Goal: Information Seeking & Learning: Find specific fact

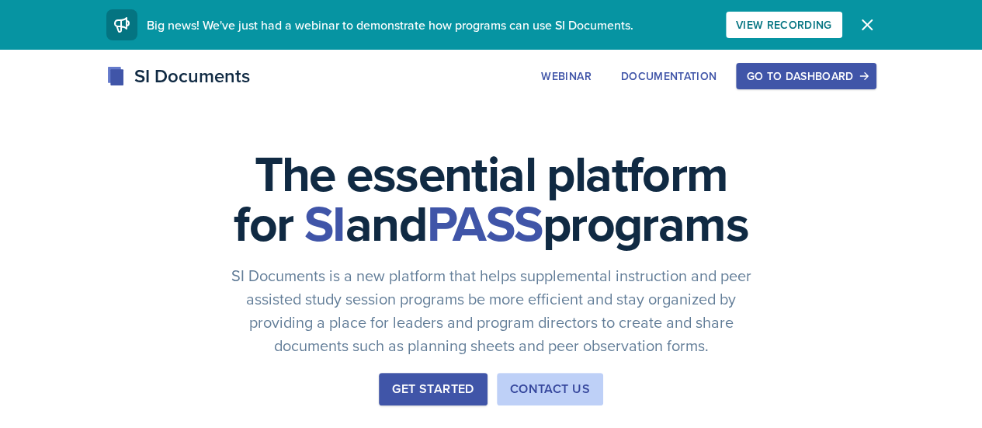
click at [865, 78] on div "Go to Dashboard" at bounding box center [806, 76] width 120 height 12
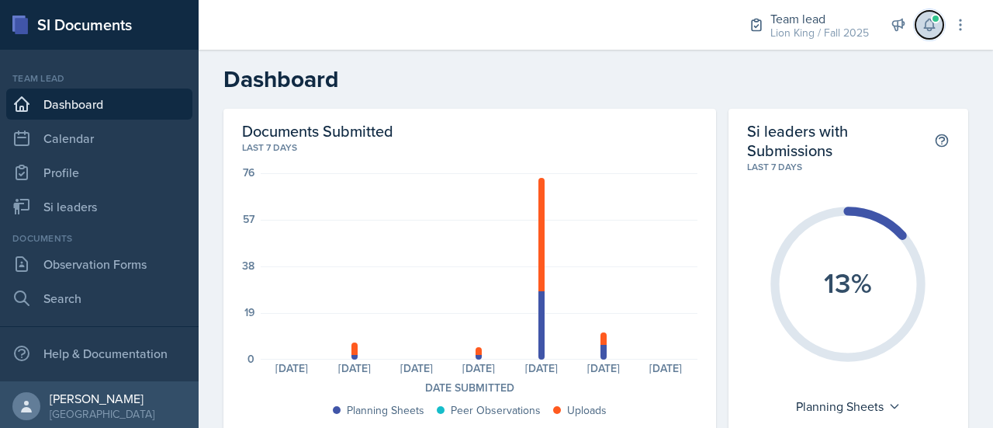
click at [930, 24] on icon at bounding box center [930, 25] width 16 height 16
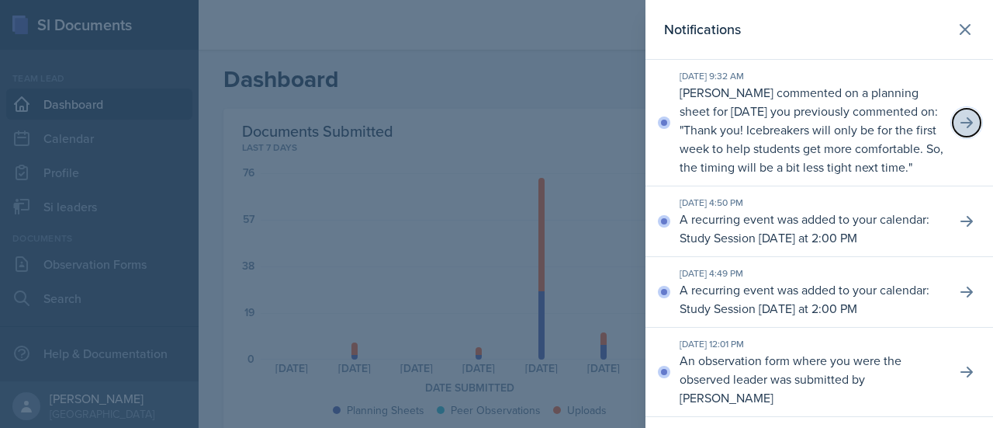
click at [960, 137] on button at bounding box center [967, 123] width 28 height 28
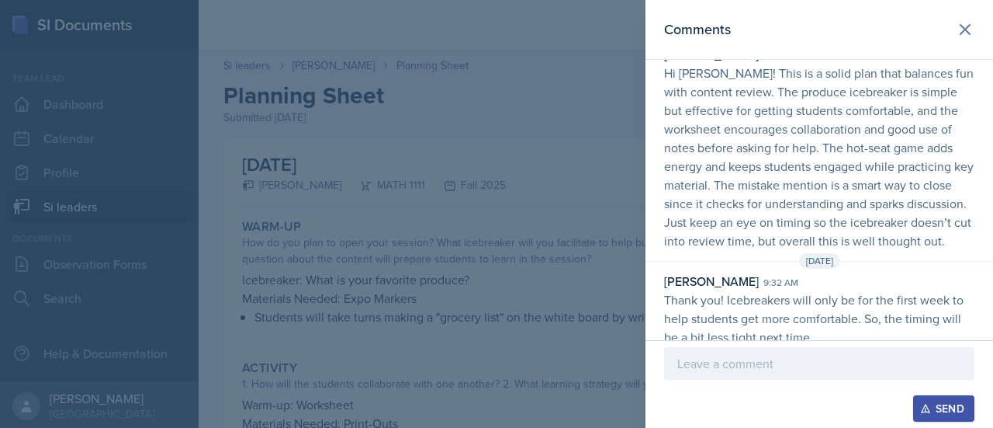
scroll to position [77, 0]
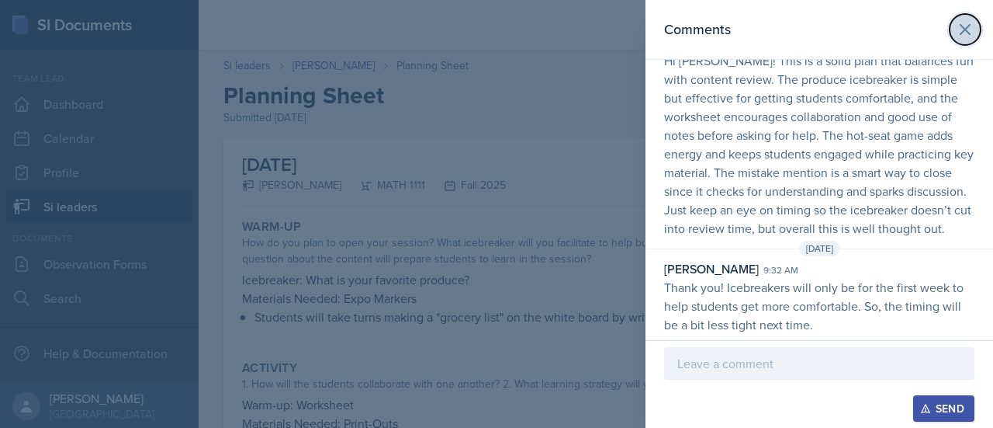
click at [956, 28] on icon at bounding box center [965, 29] width 19 height 19
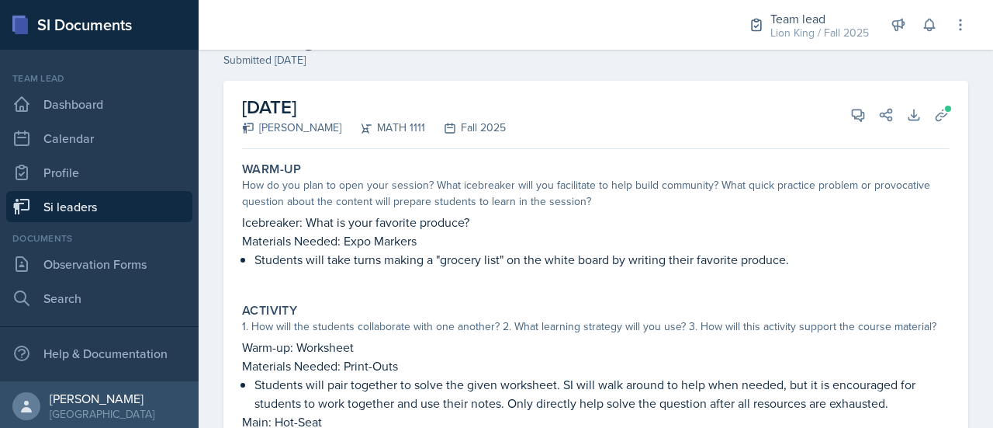
scroll to position [0, 0]
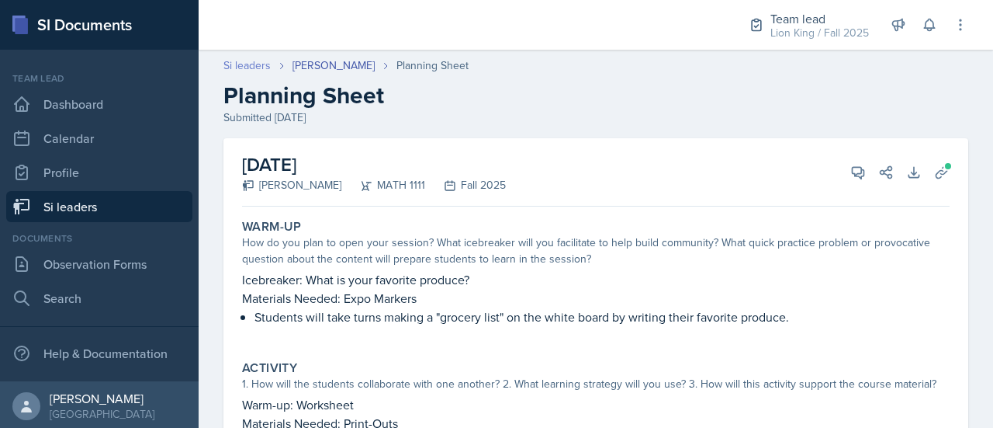
click at [244, 63] on link "Si leaders" at bounding box center [247, 65] width 47 height 16
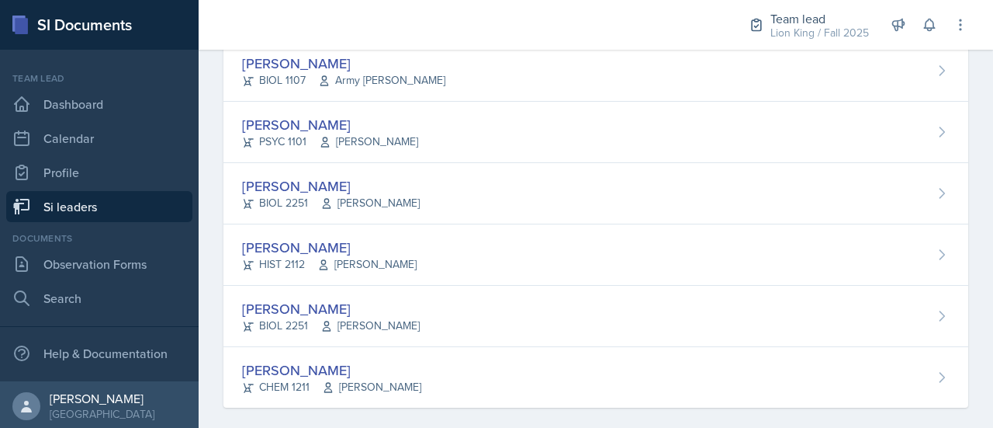
scroll to position [1254, 0]
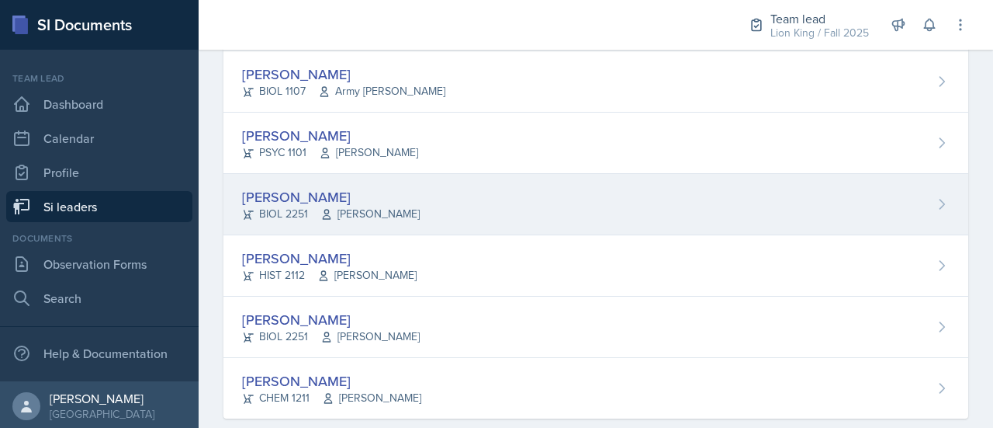
click at [899, 206] on div "[PERSON_NAME] BIOL 2251 Muna Elhassey" at bounding box center [596, 204] width 745 height 61
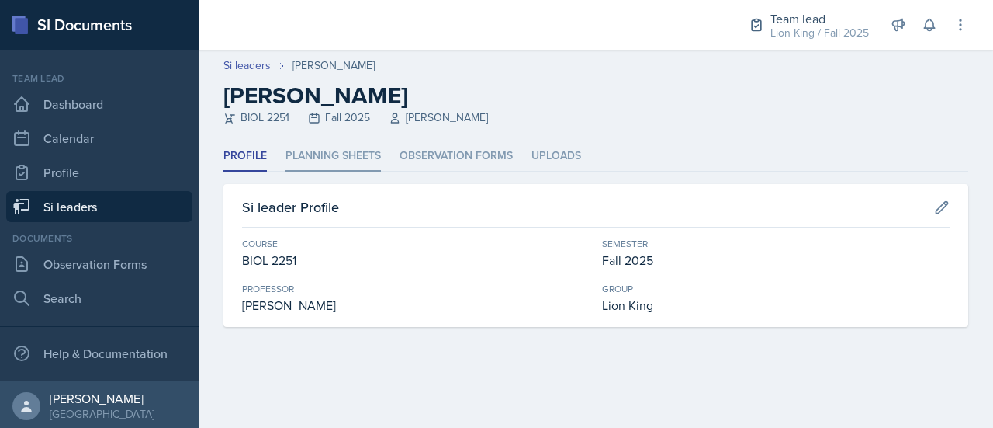
click at [343, 153] on li "Planning Sheets" at bounding box center [333, 156] width 95 height 30
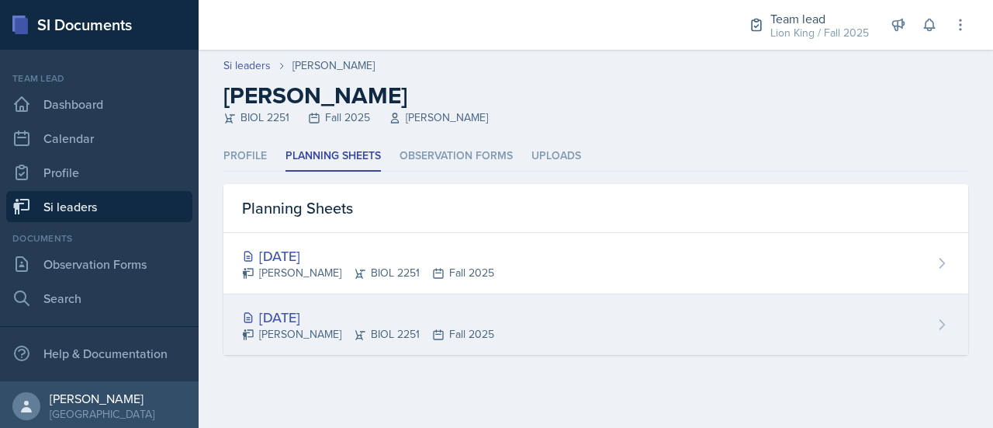
click at [371, 302] on div "[DATE] [PERSON_NAME] BIOL 2251 Fall 2025" at bounding box center [596, 324] width 745 height 61
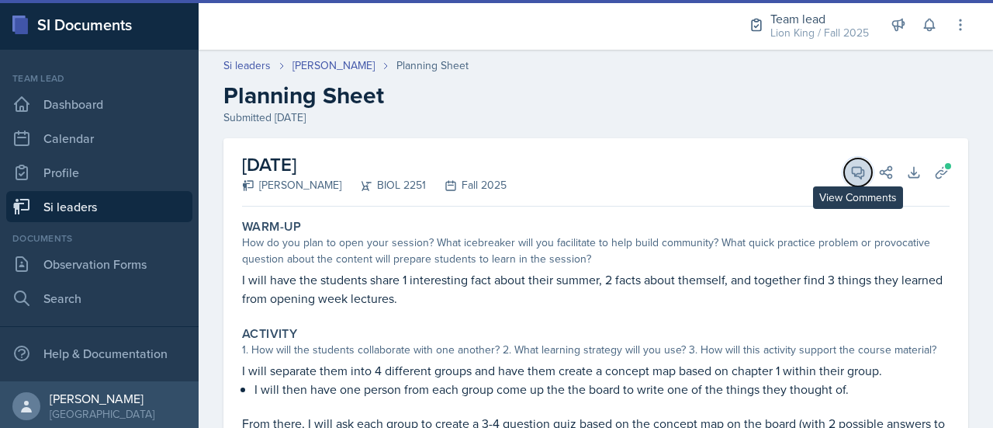
click at [851, 172] on icon at bounding box center [859, 173] width 16 height 16
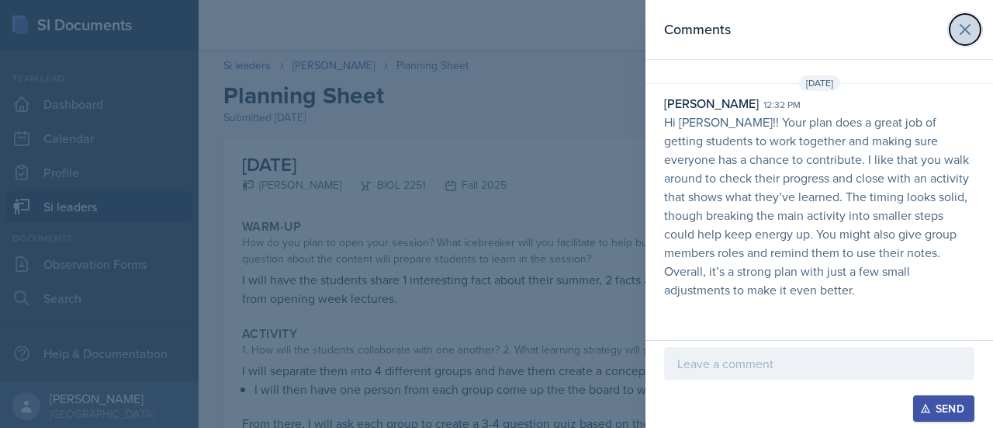
click at [969, 29] on icon at bounding box center [965, 29] width 19 height 19
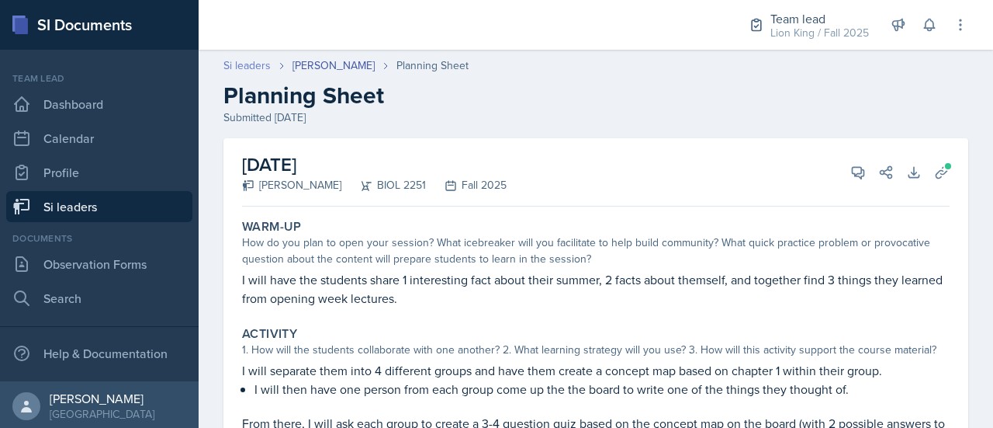
click at [249, 64] on link "Si leaders" at bounding box center [247, 65] width 47 height 16
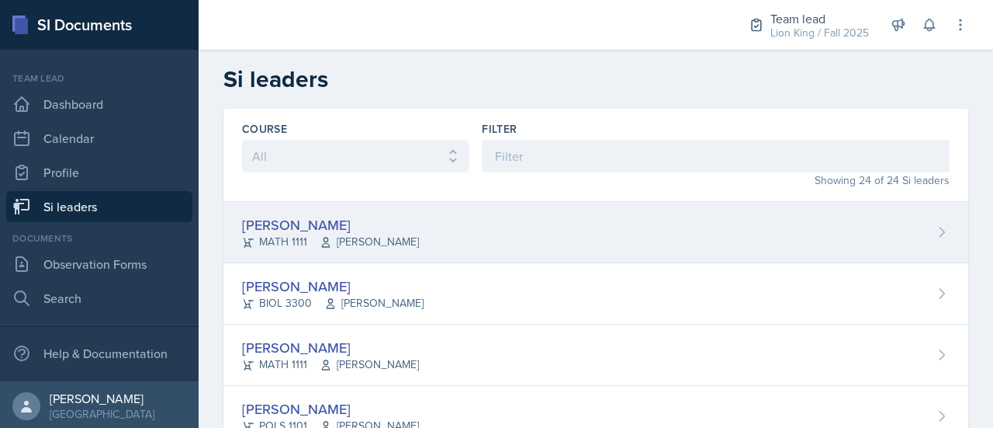
click at [912, 237] on div "[PERSON_NAME] MATH 1111 [PERSON_NAME]" at bounding box center [596, 232] width 745 height 61
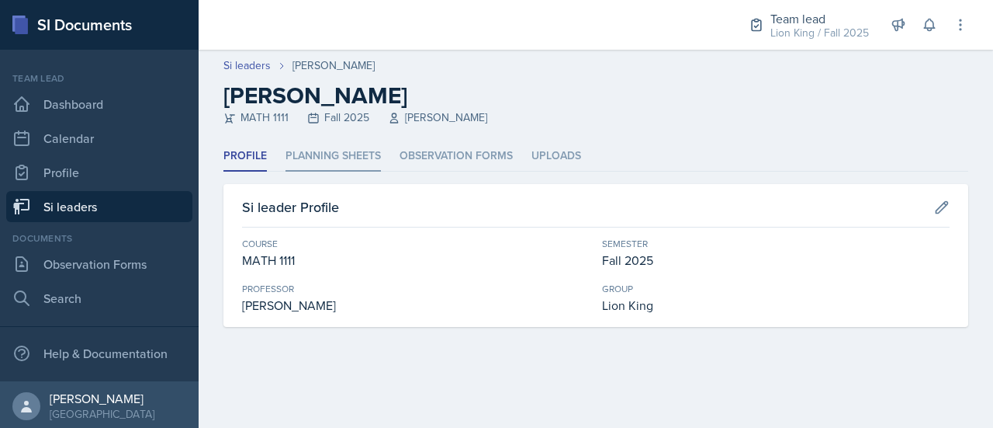
click at [352, 163] on li "Planning Sheets" at bounding box center [333, 156] width 95 height 30
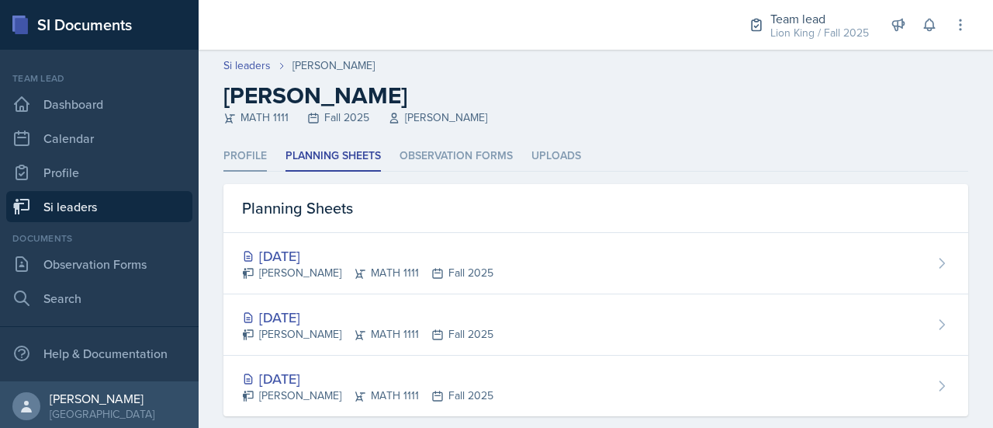
click at [262, 159] on li "Profile" at bounding box center [245, 156] width 43 height 30
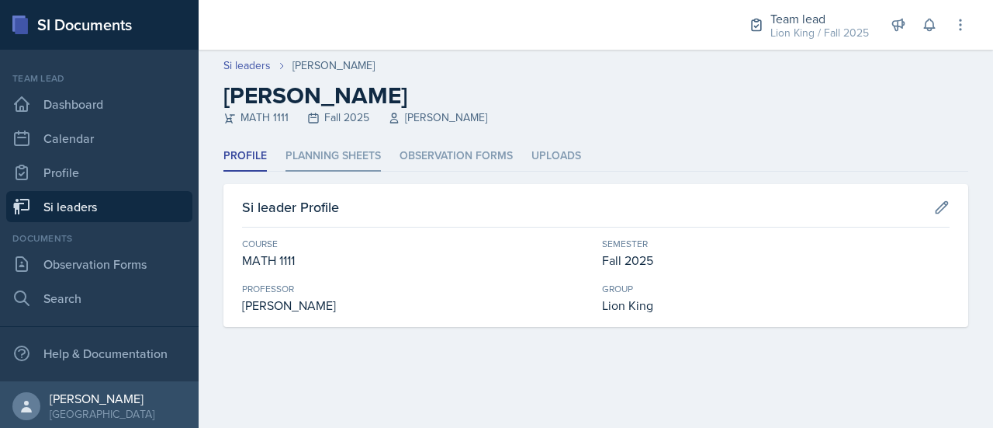
click at [351, 160] on li "Planning Sheets" at bounding box center [333, 156] width 95 height 30
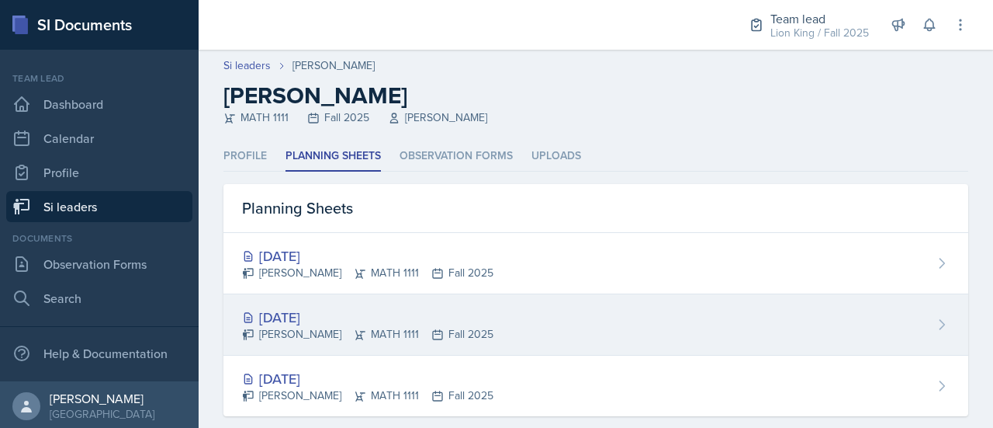
click at [414, 312] on div "[DATE]" at bounding box center [367, 317] width 251 height 21
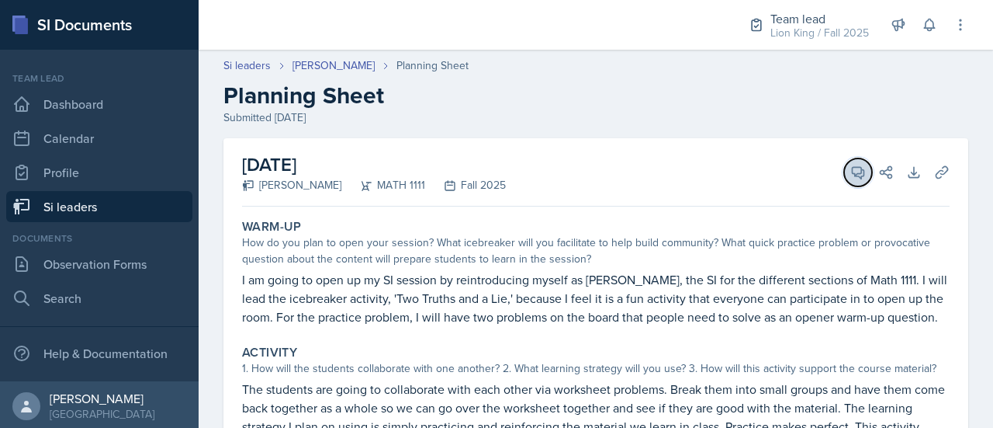
click at [851, 171] on icon at bounding box center [859, 173] width 16 height 16
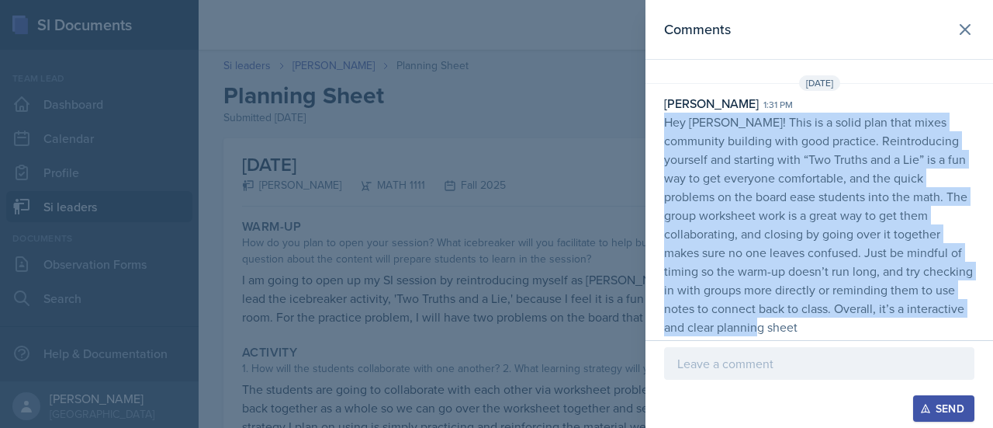
drag, startPoint x: 661, startPoint y: 121, endPoint x: 719, endPoint y: 324, distance: 211.3
click at [719, 324] on div "[PERSON_NAME] 1:31 pm Hey [PERSON_NAME]! This is a solid plan that mixes commun…" at bounding box center [820, 215] width 348 height 242
copy p "Hey [PERSON_NAME]! This is a solid plan that mixes community building with good…"
click at [957, 30] on icon at bounding box center [965, 29] width 19 height 19
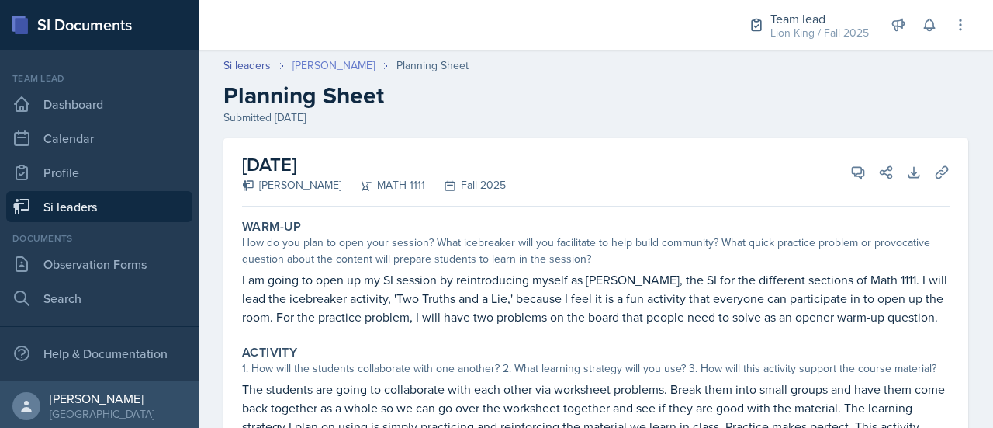
click at [314, 63] on link "[PERSON_NAME]" at bounding box center [334, 65] width 82 height 16
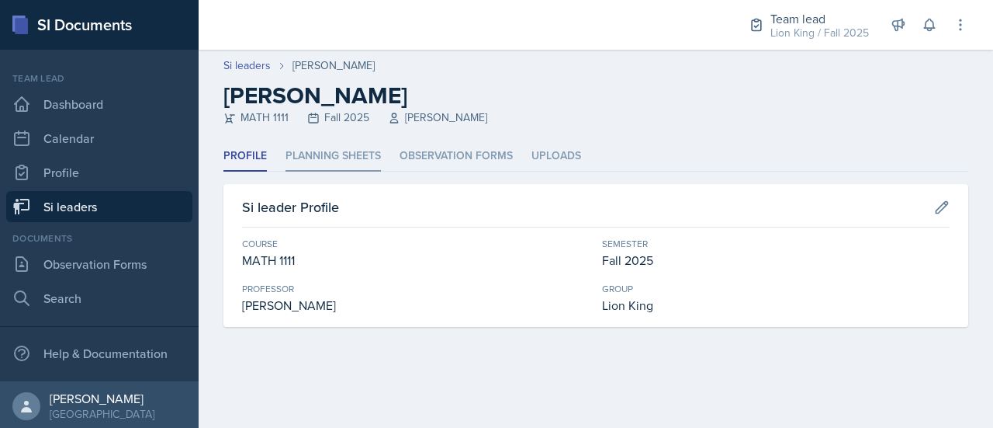
click at [315, 152] on li "Planning Sheets" at bounding box center [333, 156] width 95 height 30
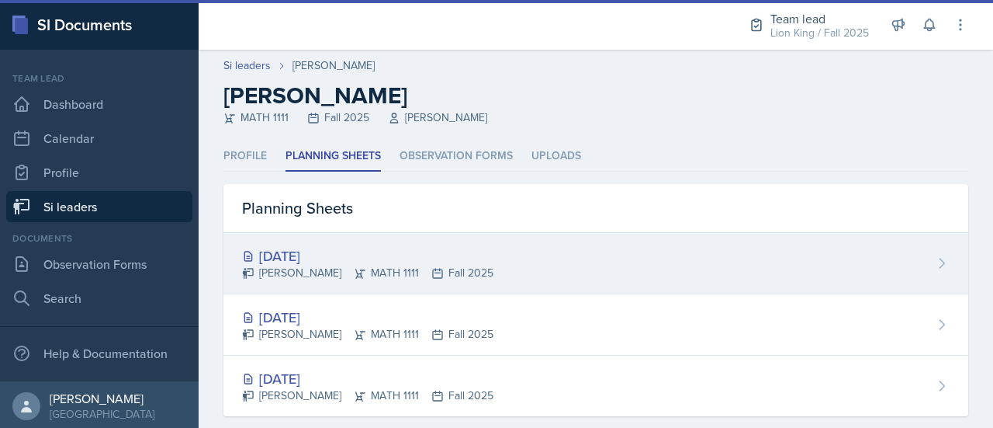
click at [404, 257] on div "[DATE]" at bounding box center [367, 255] width 251 height 21
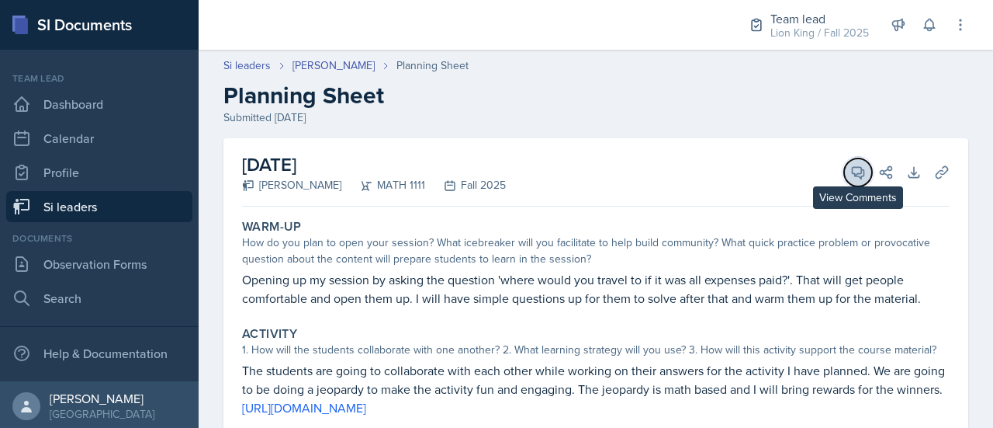
click at [851, 172] on icon at bounding box center [859, 173] width 16 height 16
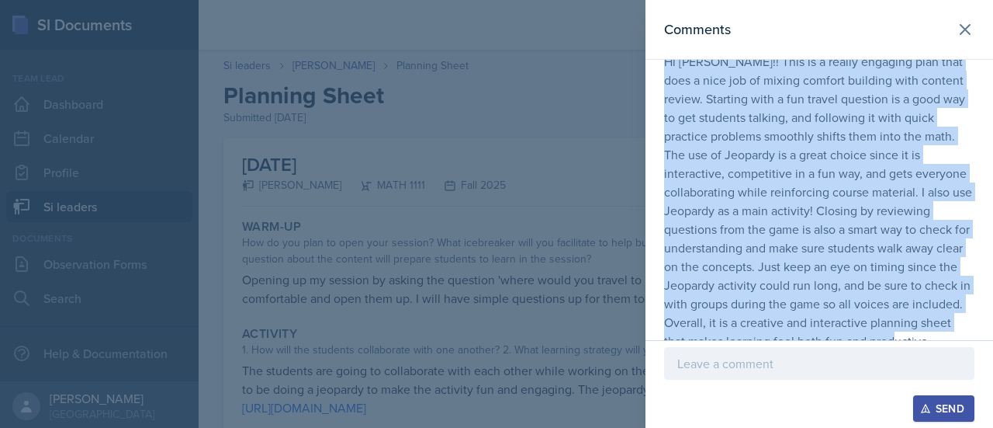
scroll to position [93, 0]
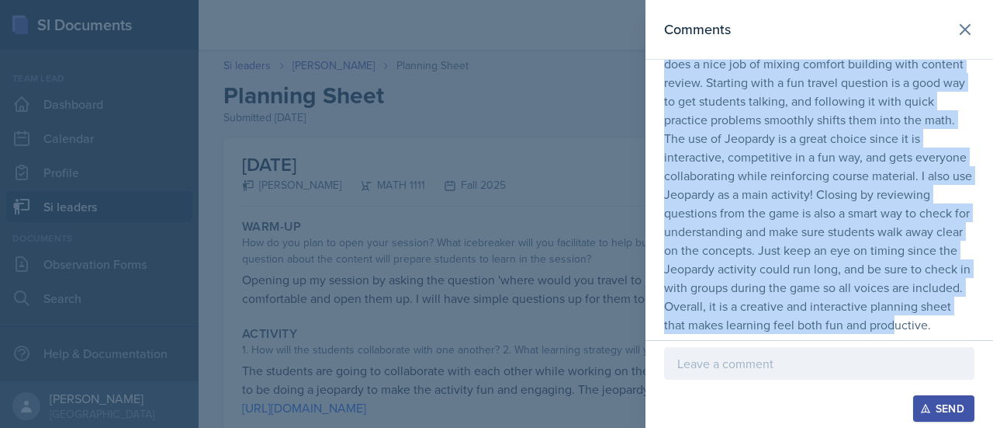
drag, startPoint x: 660, startPoint y: 113, endPoint x: 837, endPoint y: 335, distance: 283.9
click at [837, 335] on div "[DATE] [PERSON_NAME] 1:33 pm Hi [PERSON_NAME]!! This is a really engaging plan …" at bounding box center [820, 168] width 348 height 341
copy p "Hi [PERSON_NAME]!! This is a really engaging plan that does a nice job of mixin…"
click at [959, 26] on icon at bounding box center [965, 29] width 19 height 19
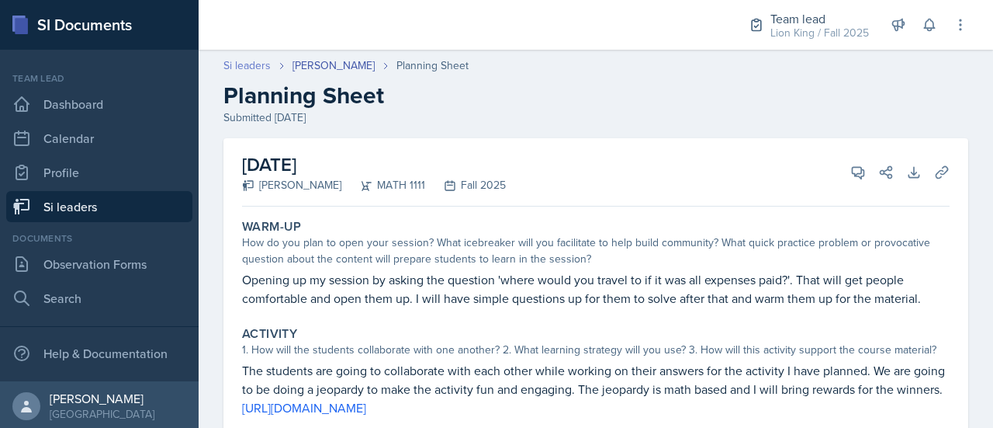
click at [256, 62] on link "Si leaders" at bounding box center [247, 65] width 47 height 16
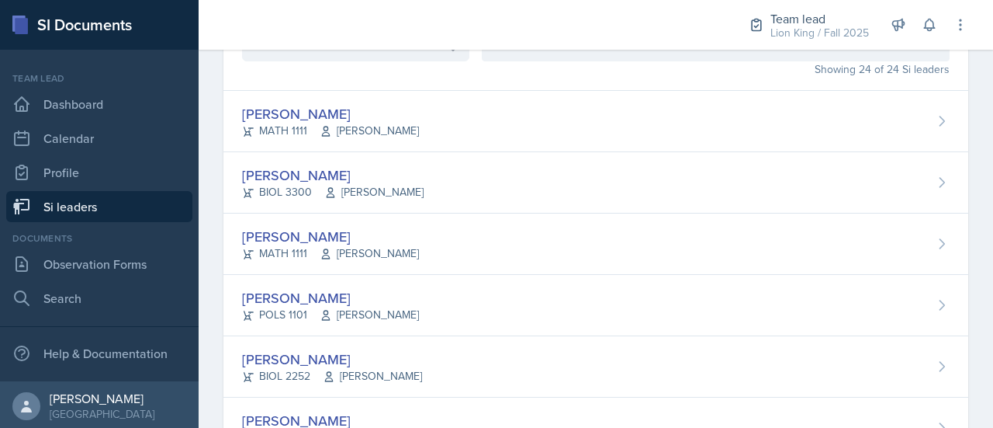
scroll to position [130, 0]
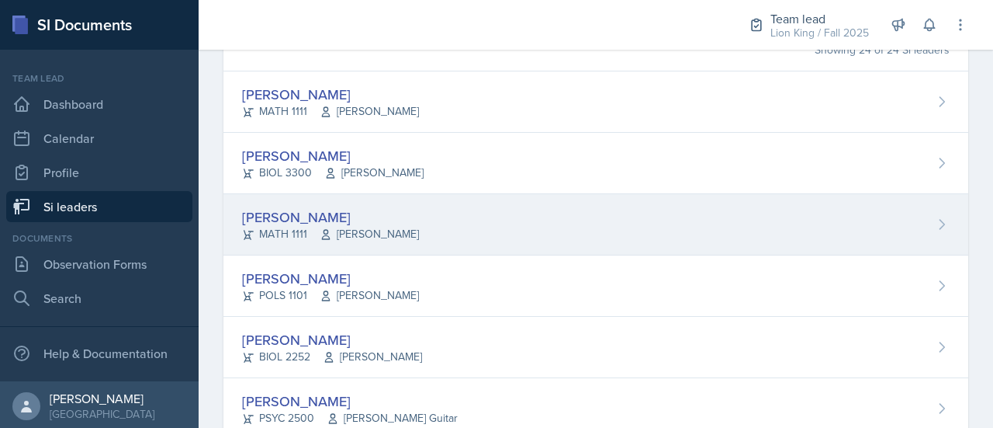
click at [934, 218] on icon at bounding box center [942, 225] width 16 height 16
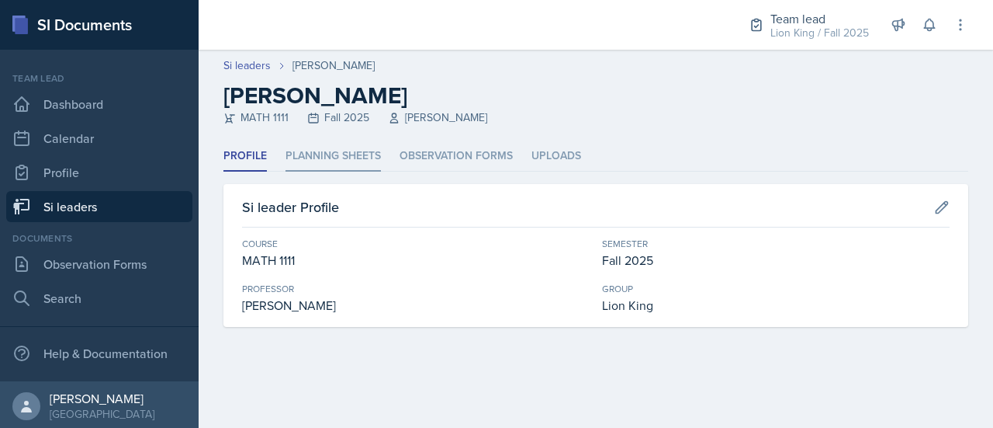
click at [351, 159] on li "Planning Sheets" at bounding box center [333, 156] width 95 height 30
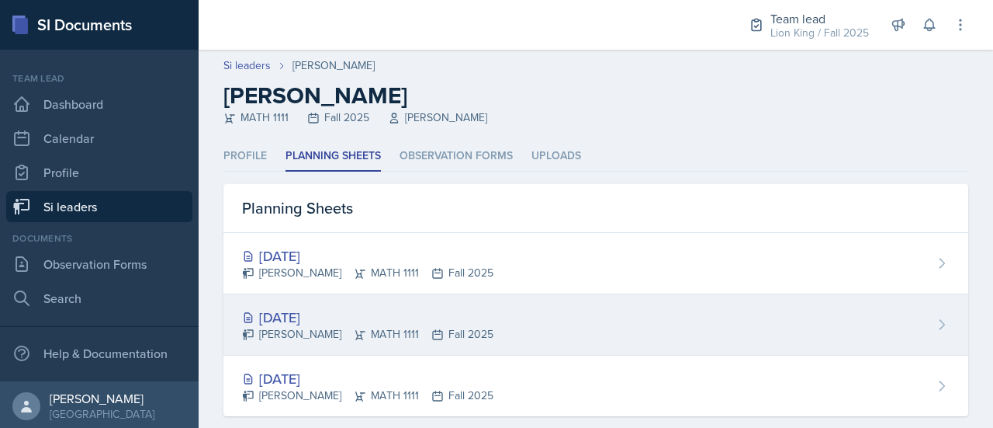
click at [382, 311] on div "[DATE]" at bounding box center [367, 317] width 251 height 21
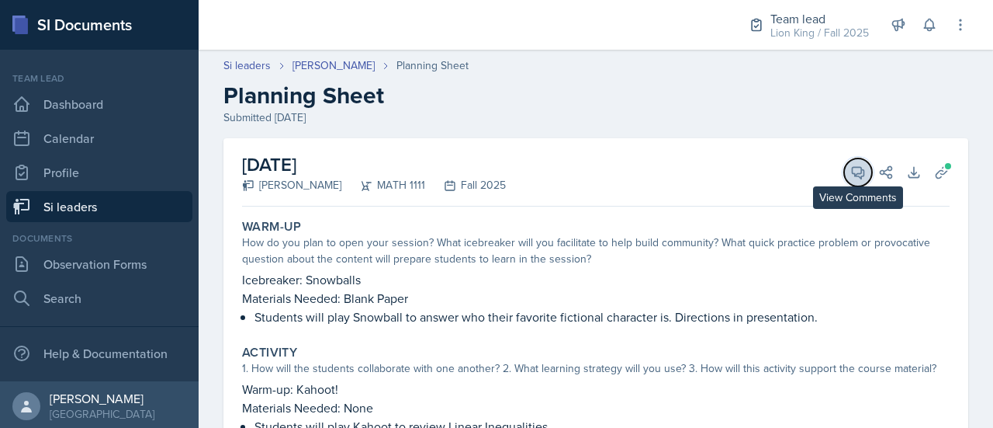
click at [860, 170] on span at bounding box center [864, 167] width 8 height 8
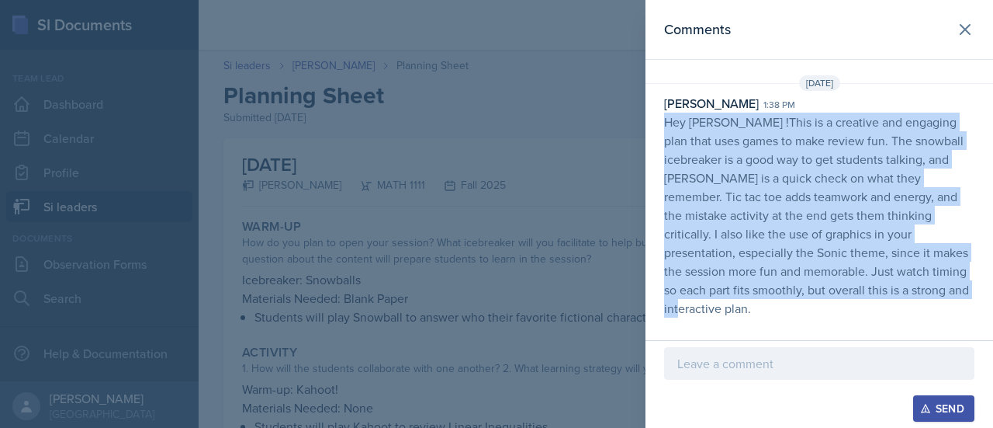
drag, startPoint x: 663, startPoint y: 114, endPoint x: 922, endPoint y: 287, distance: 311.7
click at [922, 287] on div "[PERSON_NAME] 1:38 pm Hey [PERSON_NAME] !This is a creative and engaging plan t…" at bounding box center [820, 206] width 348 height 224
copy p "Hey [PERSON_NAME] !This is a creative and engaging plan that uses games to make…"
click at [962, 35] on icon at bounding box center [965, 29] width 19 height 19
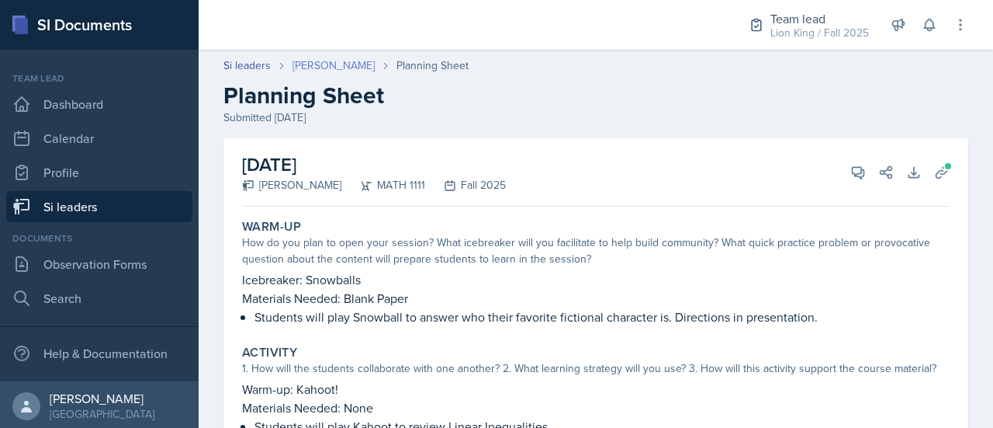
click at [300, 71] on link "[PERSON_NAME]" at bounding box center [334, 65] width 82 height 16
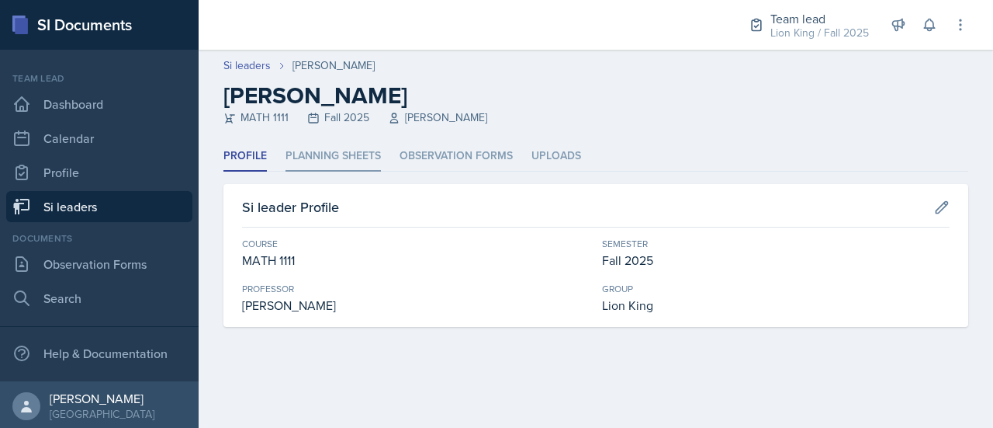
click at [321, 162] on li "Planning Sheets" at bounding box center [333, 156] width 95 height 30
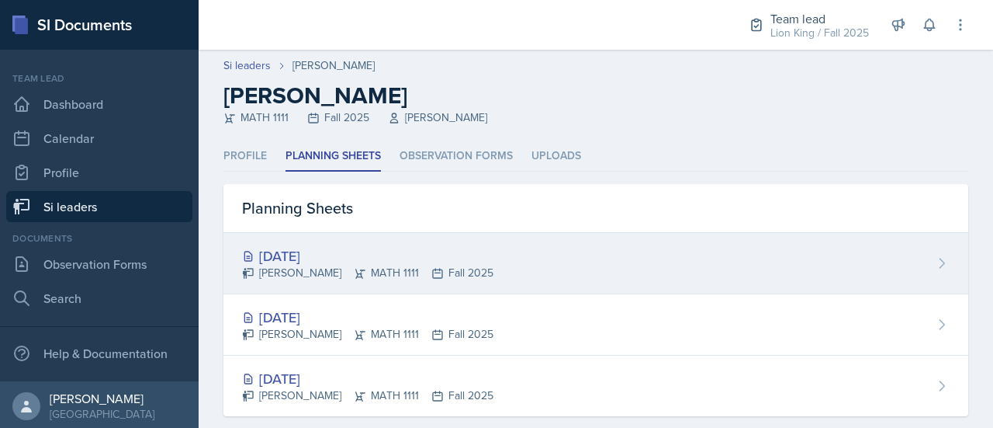
click at [344, 258] on div "[DATE]" at bounding box center [367, 255] width 251 height 21
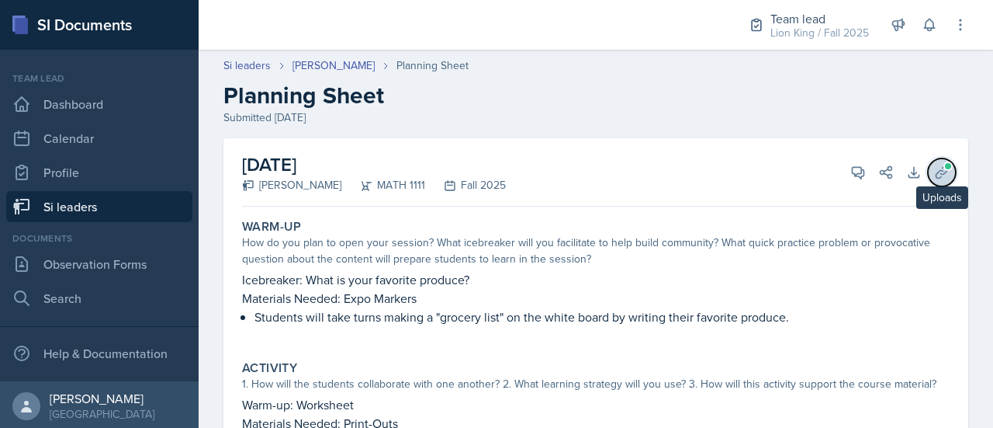
click at [934, 175] on icon at bounding box center [942, 173] width 16 height 16
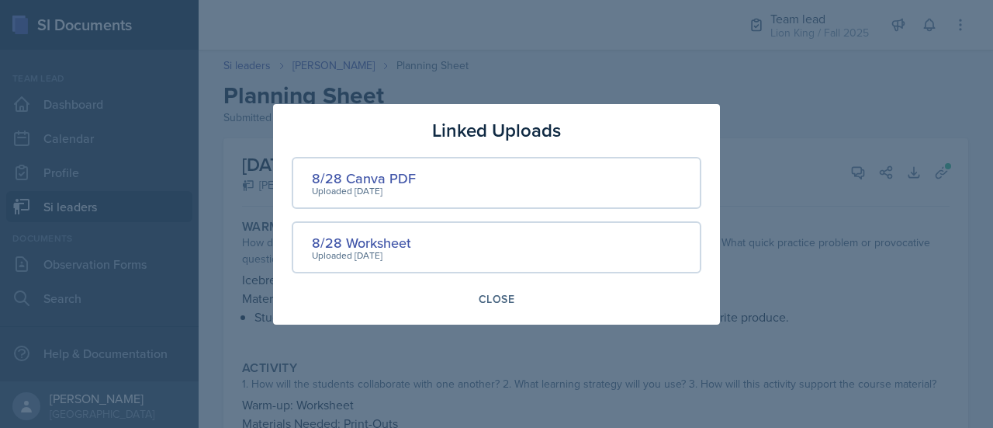
click at [799, 120] on div at bounding box center [496, 214] width 993 height 428
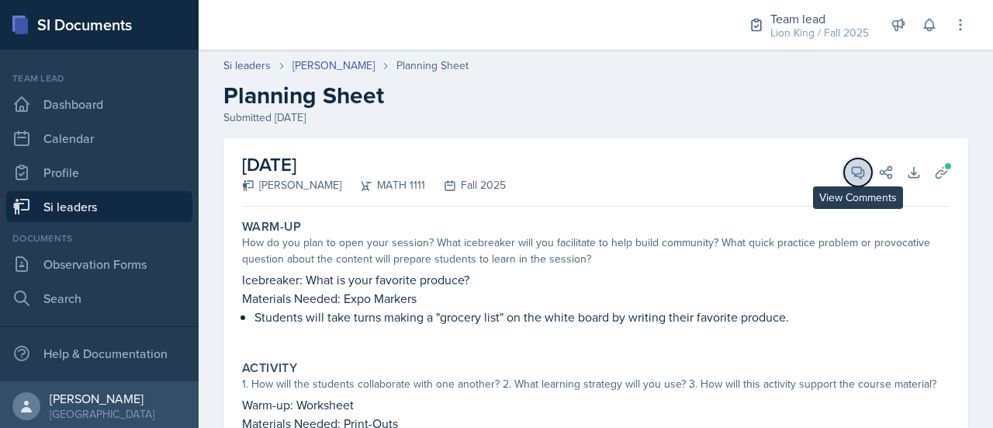
click at [851, 175] on icon at bounding box center [859, 173] width 16 height 16
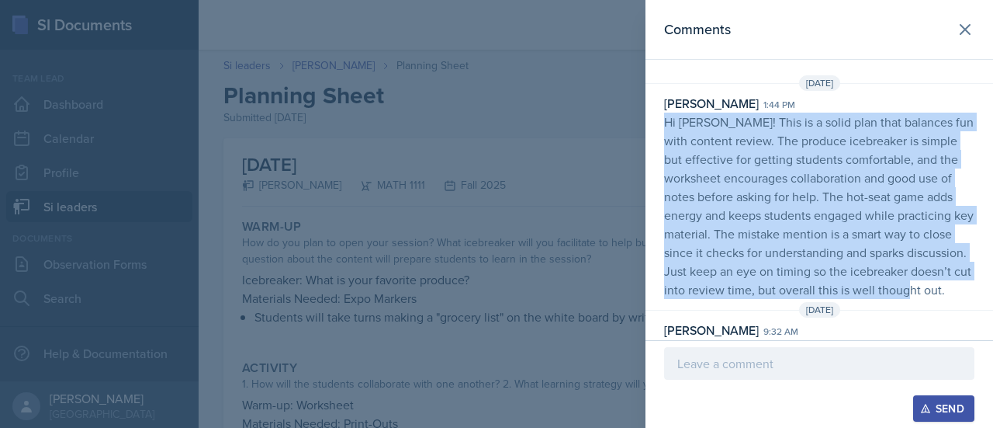
drag, startPoint x: 664, startPoint y: 123, endPoint x: 771, endPoint y: 308, distance: 213.5
click at [771, 299] on p "Hi [PERSON_NAME]! This is a solid plan that balances fun with content review. T…" at bounding box center [819, 206] width 310 height 186
copy p "Hi [PERSON_NAME]! This is a solid plan that balances fun with content review. T…"
click at [961, 30] on icon at bounding box center [965, 29] width 9 height 9
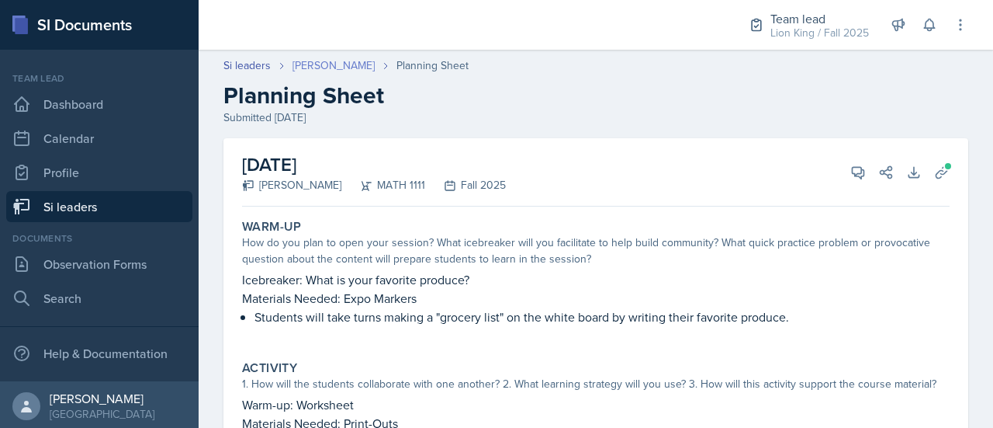
click at [337, 62] on link "[PERSON_NAME]" at bounding box center [334, 65] width 82 height 16
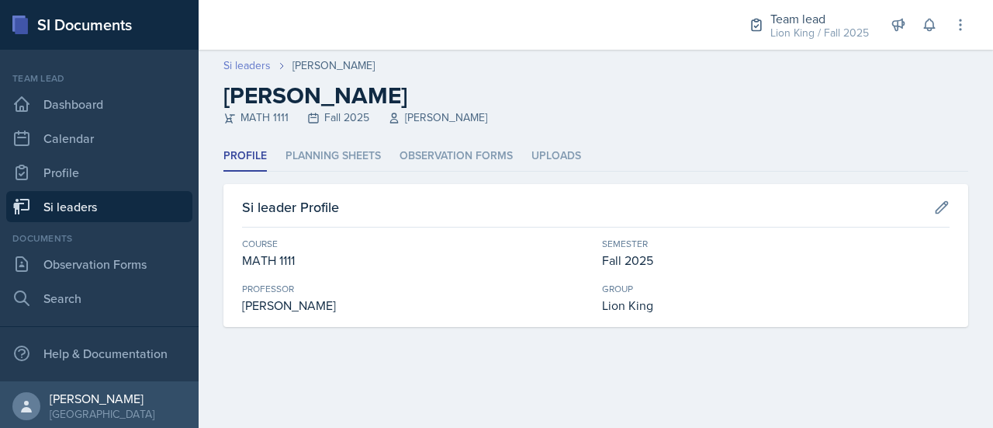
click at [249, 61] on link "Si leaders" at bounding box center [247, 65] width 47 height 16
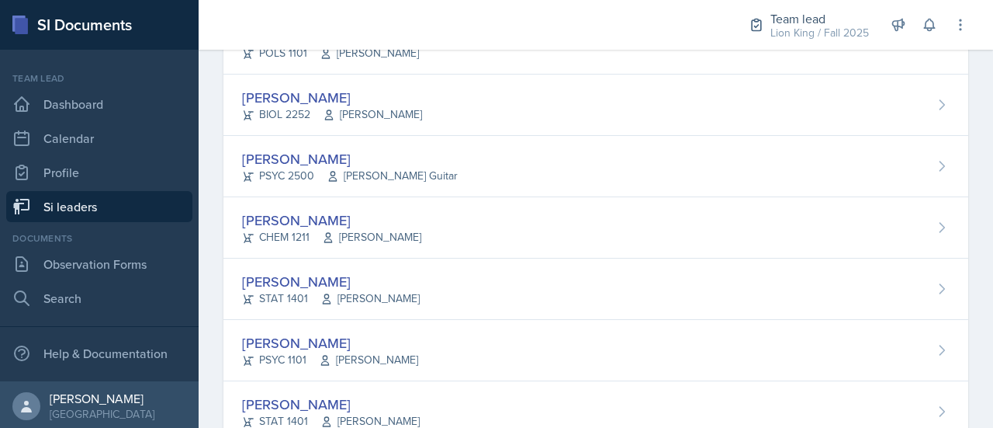
scroll to position [382, 0]
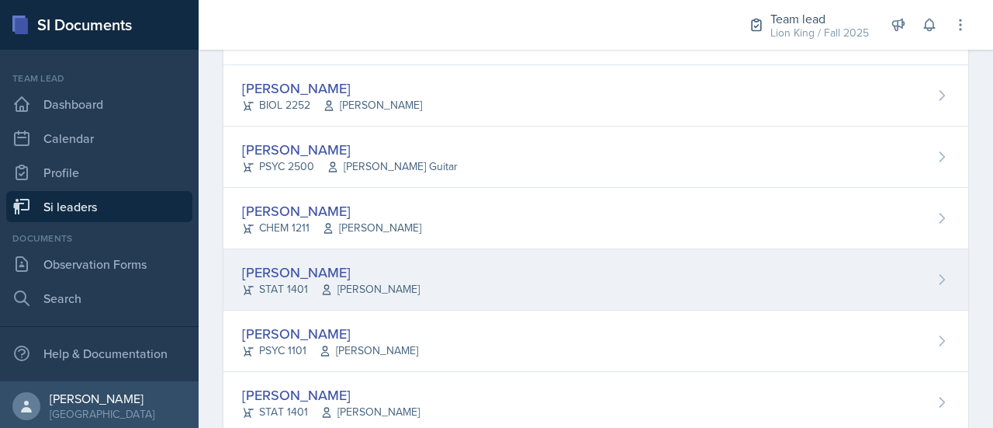
click at [934, 272] on icon at bounding box center [942, 280] width 16 height 16
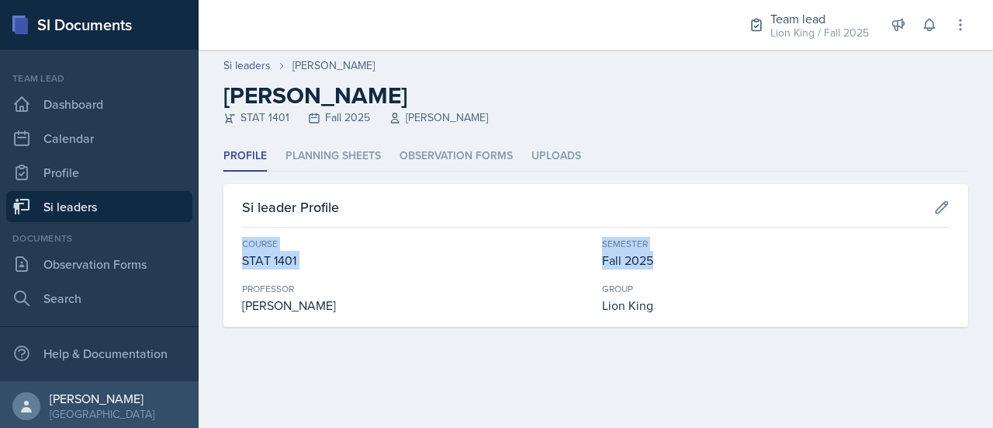
click at [539, 182] on div "Profile Planning Sheets Observation Forms Uploads Profile Planning Sheets Obser…" at bounding box center [596, 233] width 745 height 185
click at [377, 152] on li "Planning Sheets" at bounding box center [333, 156] width 95 height 30
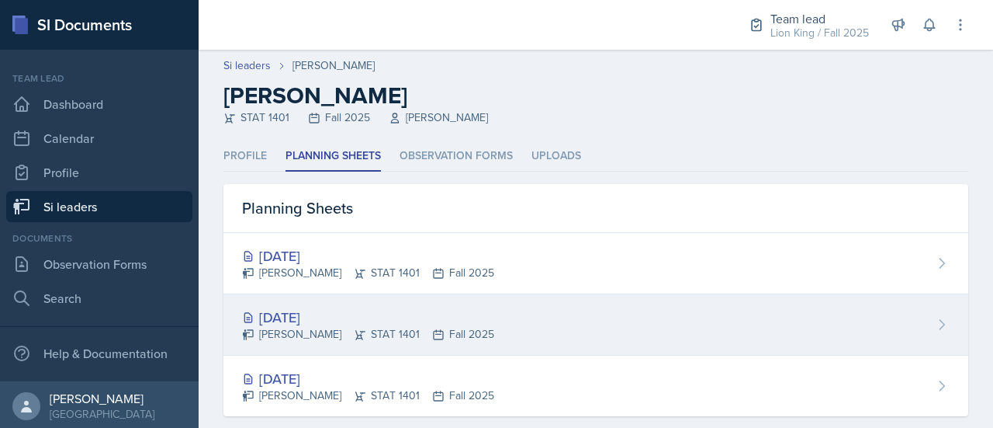
click at [437, 331] on div "[PERSON_NAME] STAT 1401 Fall 2025" at bounding box center [368, 334] width 252 height 16
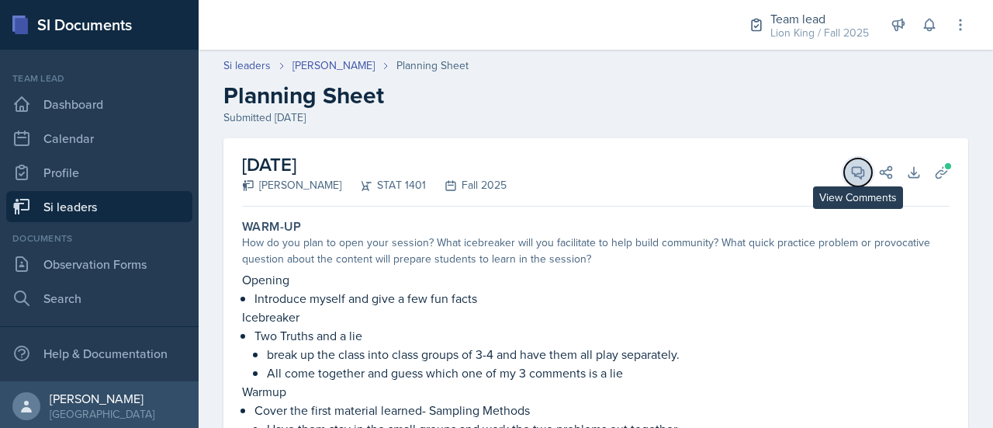
click at [851, 174] on icon at bounding box center [859, 173] width 16 height 16
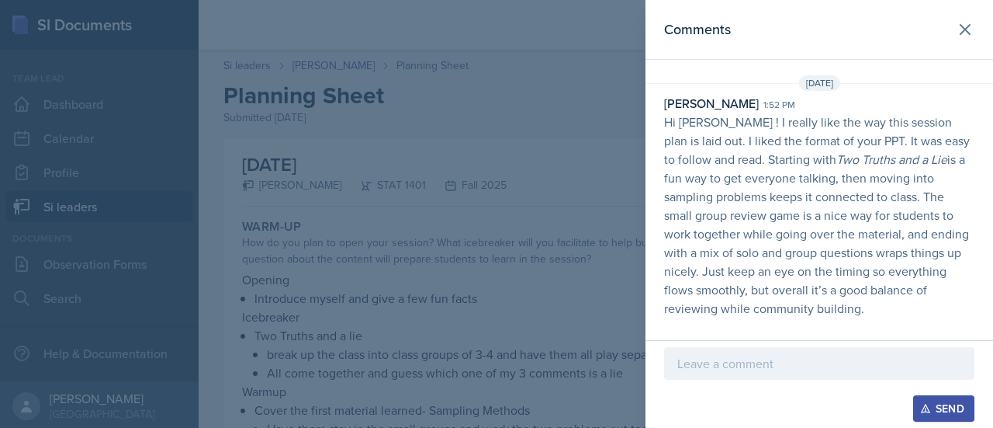
click at [666, 123] on p "Hi [PERSON_NAME] ! I really like the way this session plan is laid out. I liked…" at bounding box center [819, 215] width 310 height 205
drag, startPoint x: 661, startPoint y: 117, endPoint x: 789, endPoint y: 308, distance: 229.5
click at [789, 308] on div "[PERSON_NAME] 1:52 pm Hi [PERSON_NAME] ! I really like the way this session pla…" at bounding box center [820, 206] width 348 height 224
copy p "Hi [PERSON_NAME] ! I really like the way this session plan is laid out. I liked…"
click at [971, 30] on icon at bounding box center [965, 29] width 19 height 19
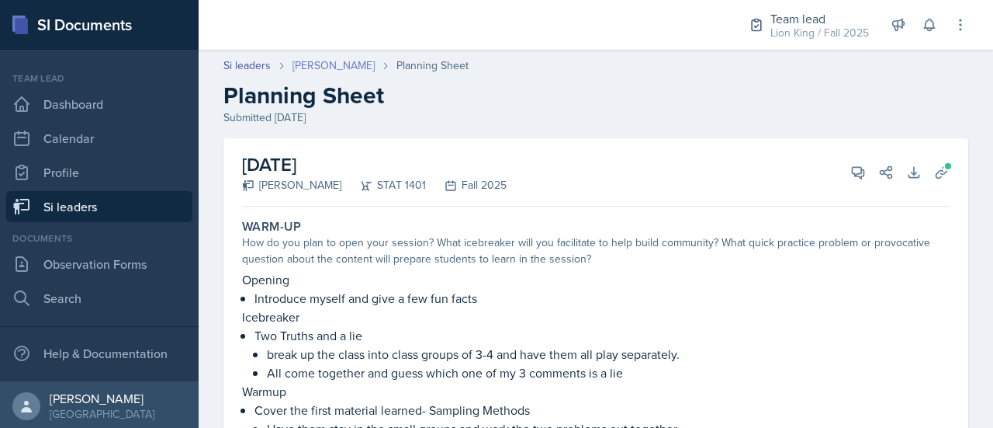
click at [312, 72] on link "[PERSON_NAME]" at bounding box center [334, 65] width 82 height 16
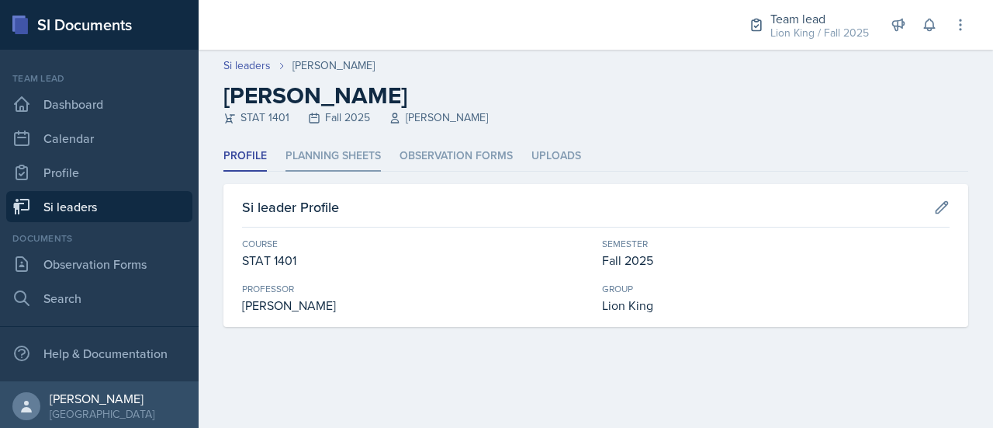
click at [374, 158] on li "Planning Sheets" at bounding box center [333, 156] width 95 height 30
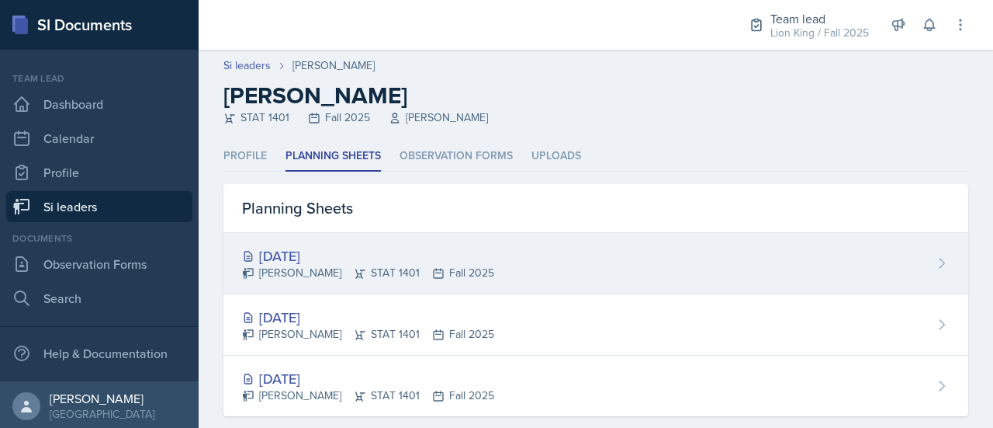
click at [385, 249] on div "[DATE]" at bounding box center [368, 255] width 252 height 21
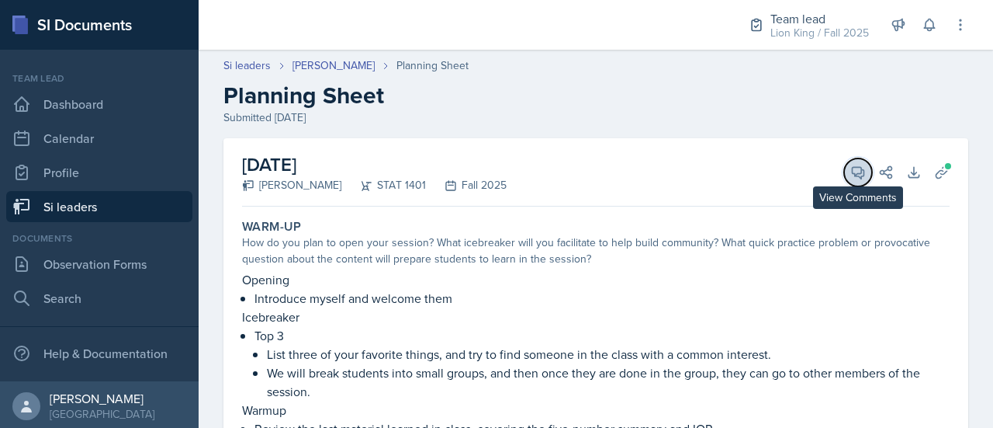
click at [853, 173] on icon at bounding box center [859, 173] width 12 height 12
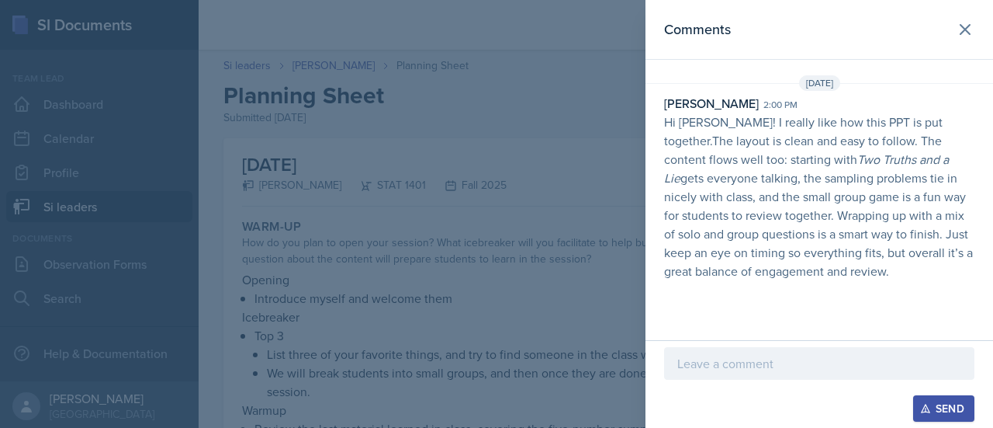
drag, startPoint x: 664, startPoint y: 122, endPoint x: 875, endPoint y: 272, distance: 258.9
click at [875, 272] on p "Hi [PERSON_NAME]! I really like how this PPT is put together.The layout is clea…" at bounding box center [819, 197] width 310 height 168
copy p "Hi [PERSON_NAME]! I really like how this PPT is put together.The layout is clea…"
click at [447, 172] on div at bounding box center [496, 214] width 993 height 428
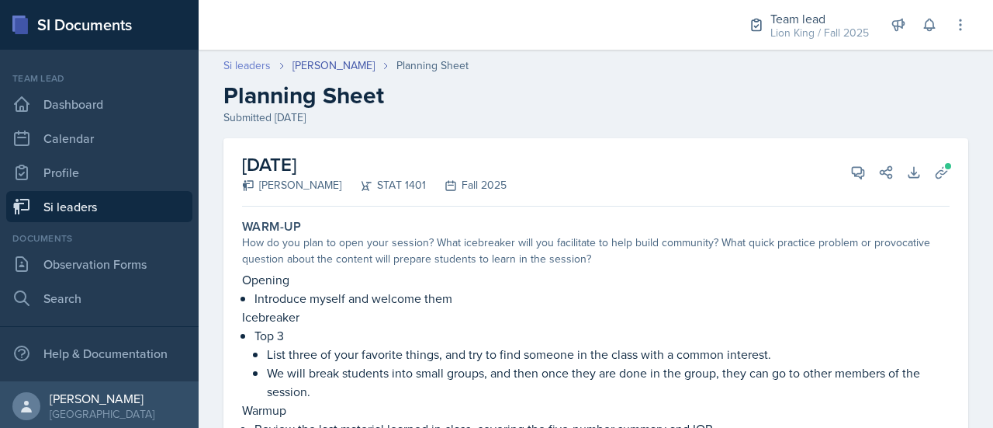
click at [258, 61] on link "Si leaders" at bounding box center [247, 65] width 47 height 16
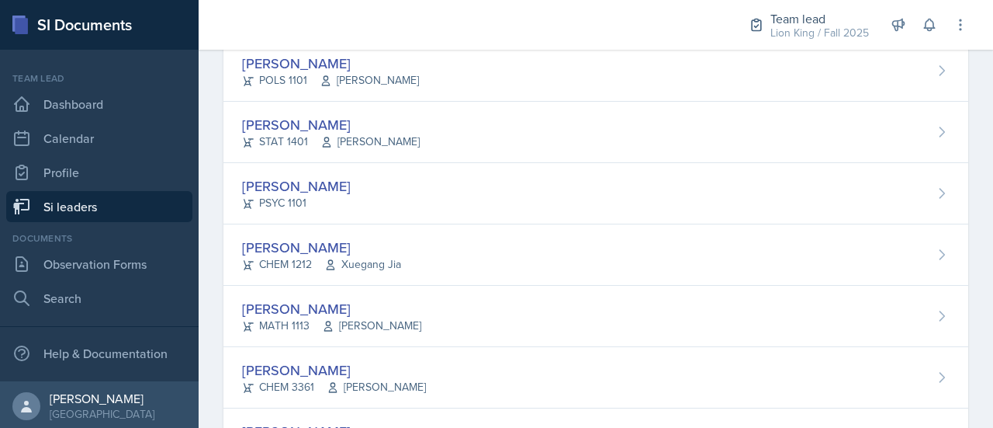
scroll to position [826, 0]
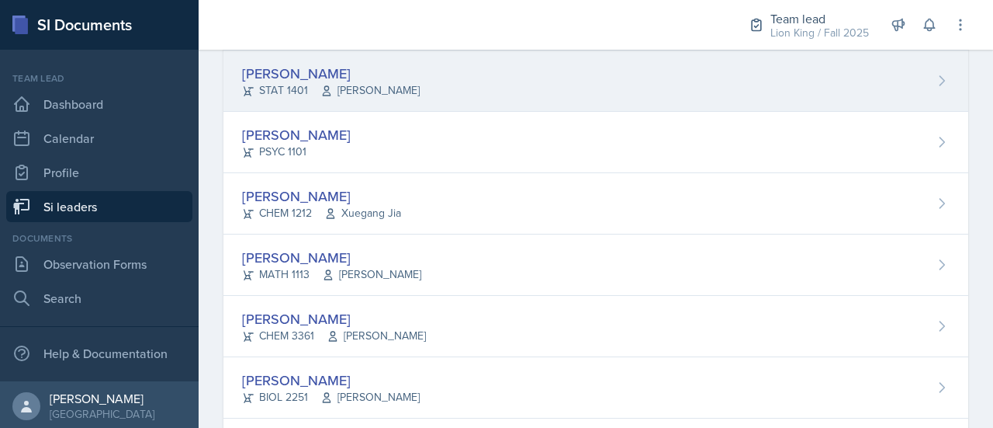
click at [903, 76] on div "[PERSON_NAME] STAT 1401 [PERSON_NAME]" at bounding box center [596, 80] width 745 height 61
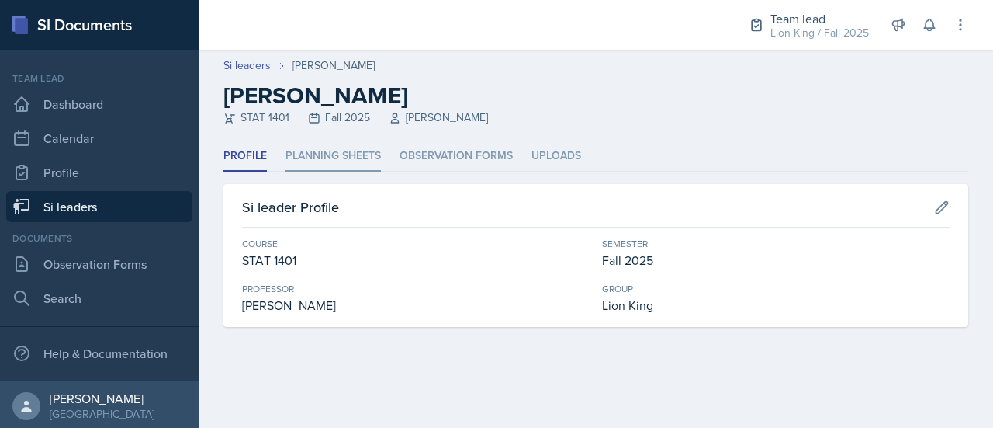
click at [336, 153] on li "Planning Sheets" at bounding box center [333, 156] width 95 height 30
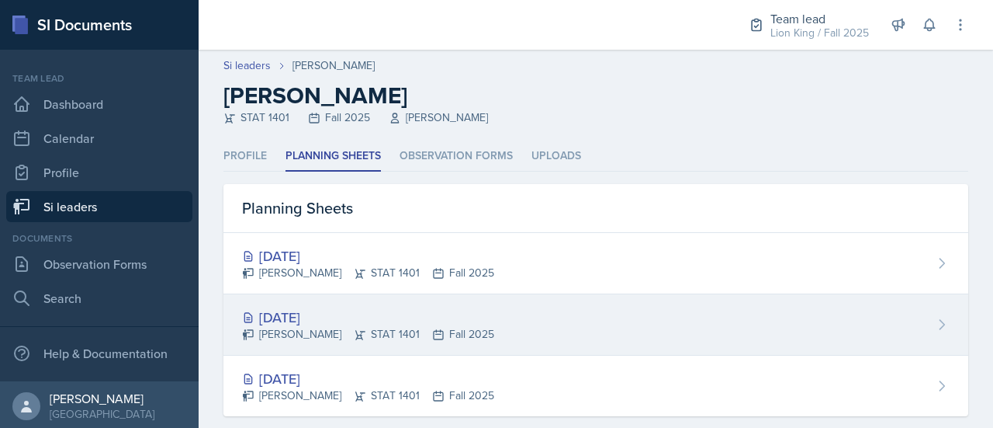
click at [430, 317] on div "[DATE]" at bounding box center [368, 317] width 252 height 21
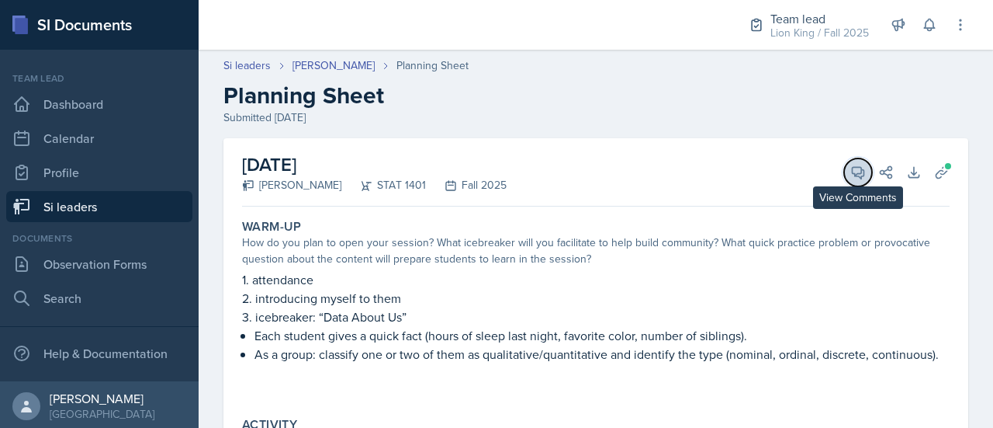
click at [851, 178] on icon at bounding box center [859, 173] width 16 height 16
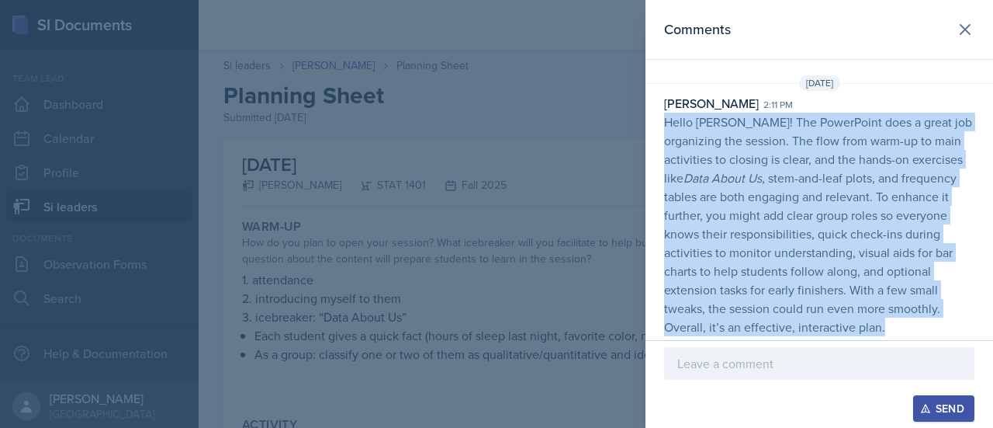
drag, startPoint x: 664, startPoint y: 123, endPoint x: 905, endPoint y: 340, distance: 323.7
click at [905, 340] on div "[DATE] [PERSON_NAME] 2:11 pm Hello [PERSON_NAME]! The PowerPoint does a great j…" at bounding box center [820, 208] width 348 height 267
copy p "Hello [PERSON_NAME]! The PowerPoint does a great job organizing the session. Th…"
click at [969, 36] on icon at bounding box center [965, 29] width 19 height 19
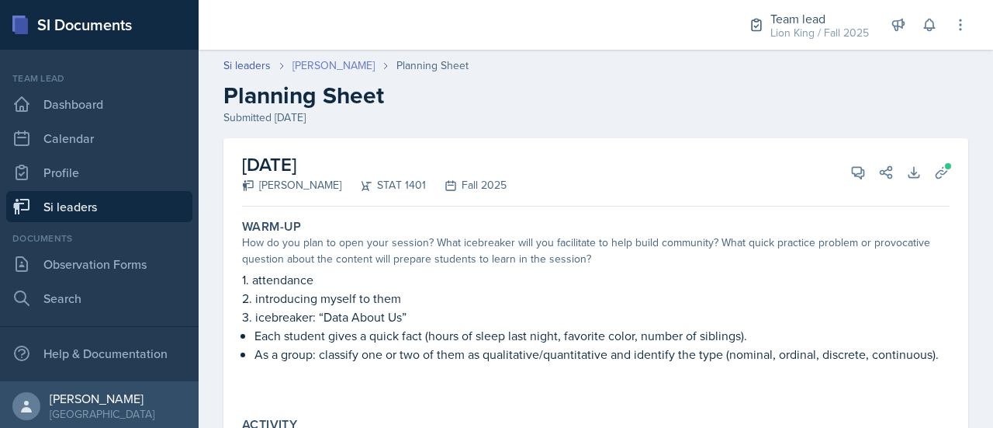
click at [331, 68] on link "[PERSON_NAME]" at bounding box center [334, 65] width 82 height 16
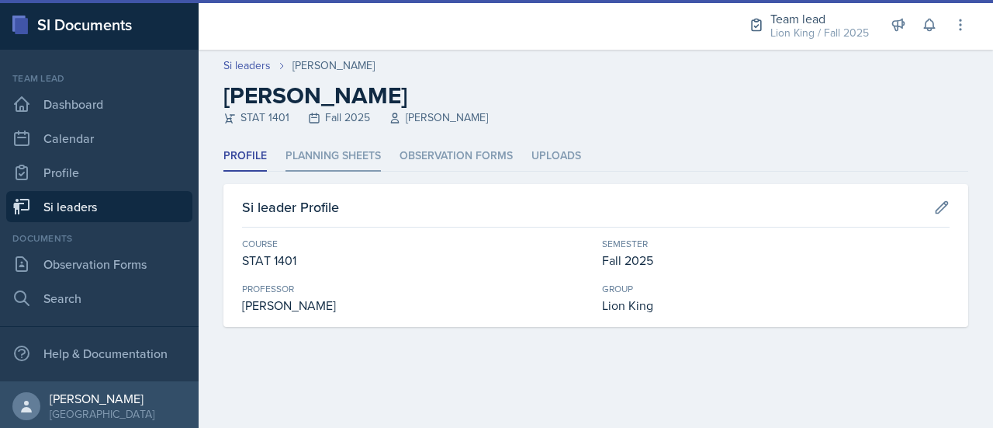
click at [331, 162] on li "Planning Sheets" at bounding box center [333, 156] width 95 height 30
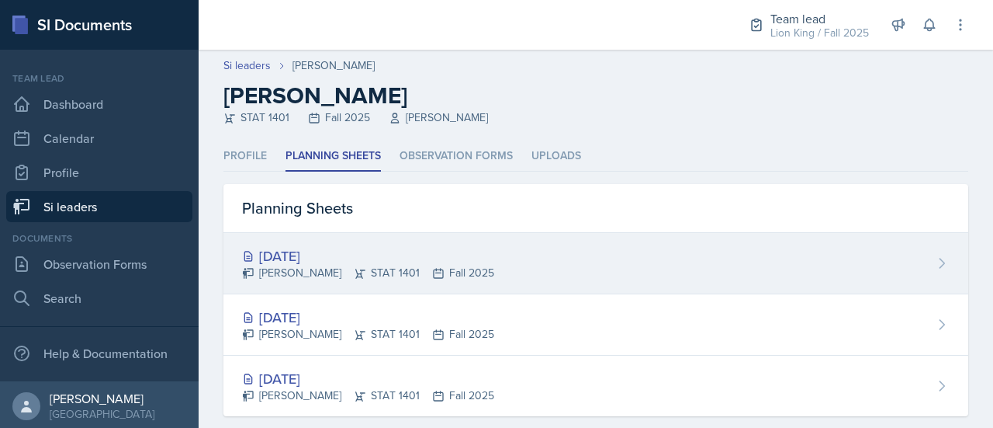
click at [349, 258] on div "[DATE]" at bounding box center [368, 255] width 252 height 21
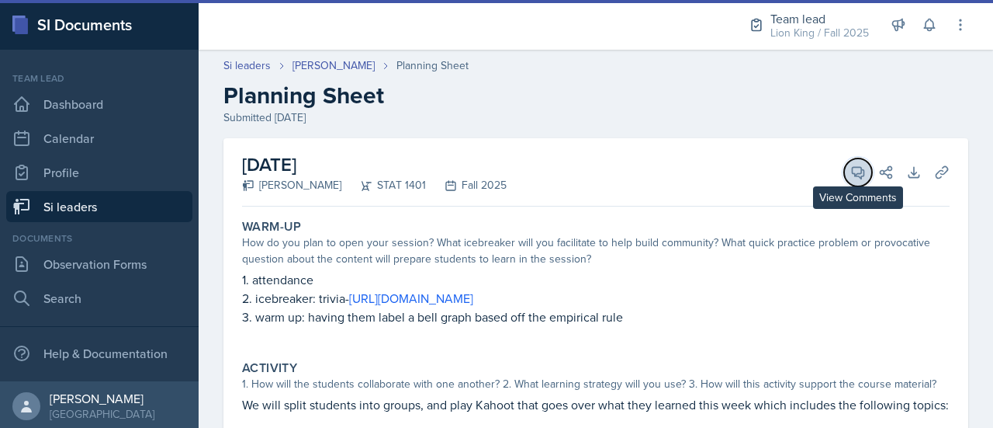
click at [844, 179] on button "View Comments" at bounding box center [858, 172] width 28 height 28
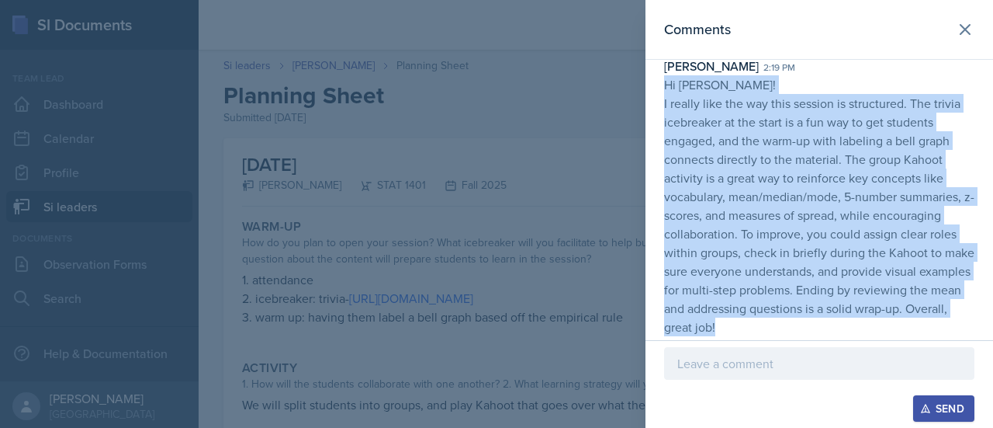
drag, startPoint x: 665, startPoint y: 85, endPoint x: 795, endPoint y: 353, distance: 298.2
click at [795, 353] on div "Comments [DATE] [PERSON_NAME] 2:19 pm Hi [PERSON_NAME]! I really like the way t…" at bounding box center [820, 214] width 348 height 428
copy p "Hi [PERSON_NAME]! I really like the way this session is structured. The trivia …"
click at [961, 23] on icon at bounding box center [965, 29] width 19 height 19
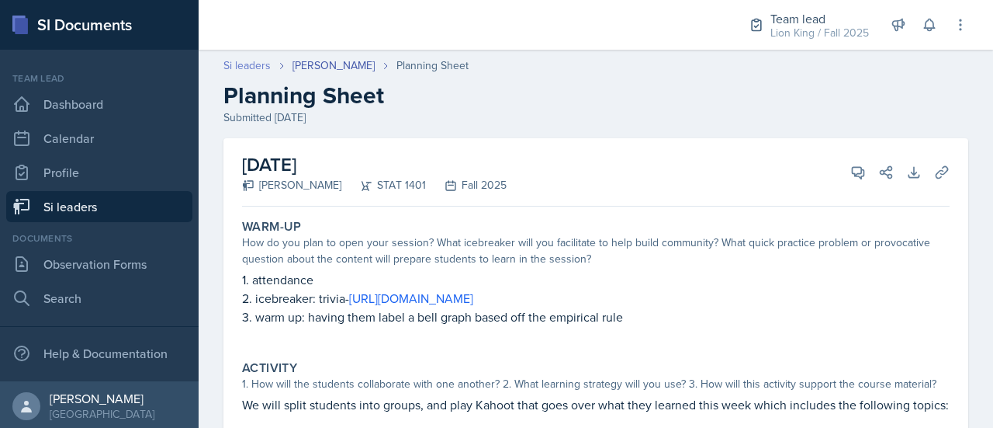
click at [262, 62] on link "Si leaders" at bounding box center [247, 65] width 47 height 16
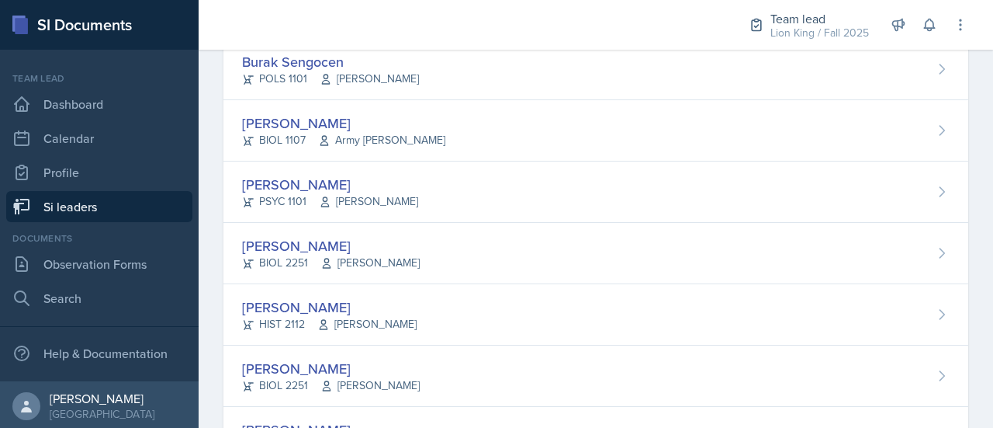
scroll to position [1275, 0]
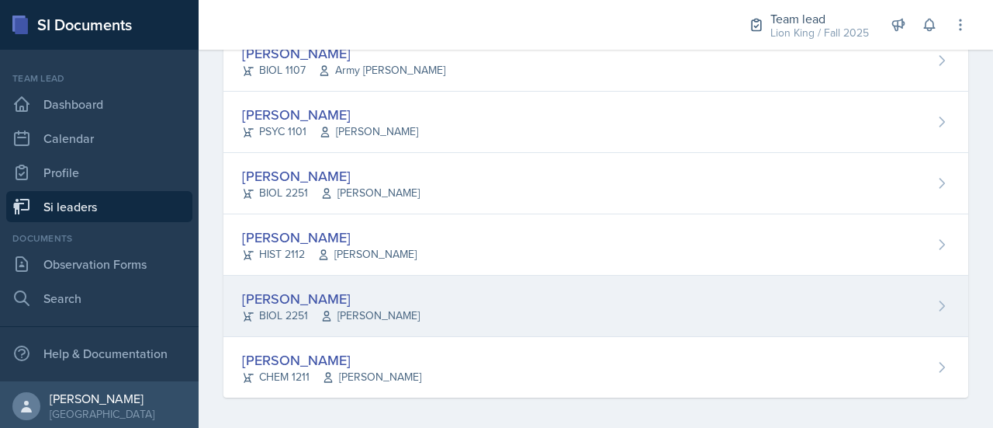
click at [919, 288] on div "[PERSON_NAME] BIOL 2251 [PERSON_NAME]" at bounding box center [596, 306] width 745 height 61
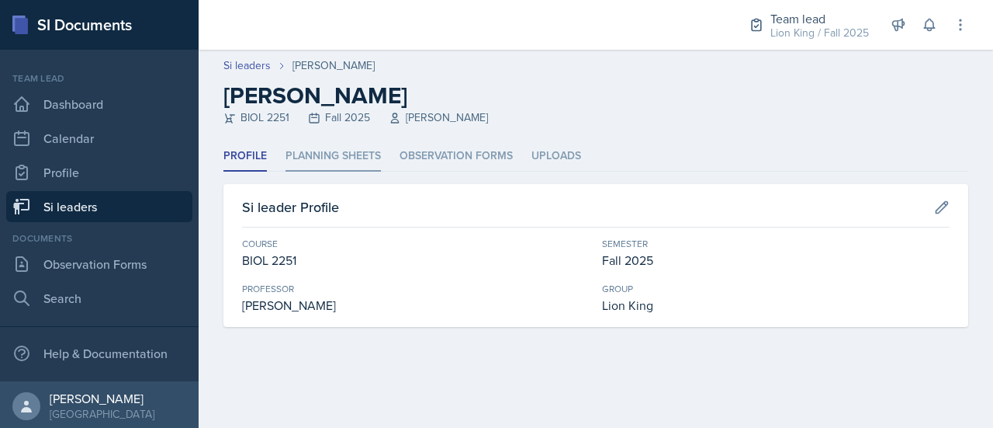
click at [330, 150] on li "Planning Sheets" at bounding box center [333, 156] width 95 height 30
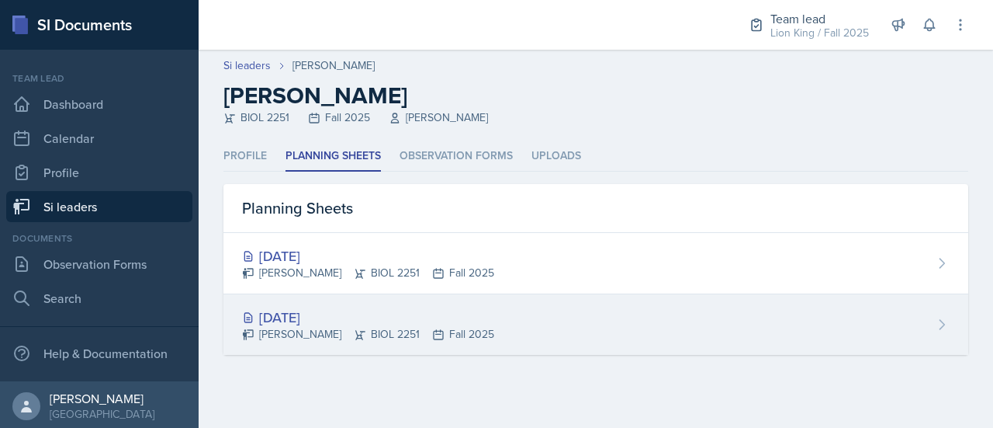
click at [451, 312] on div "[DATE]" at bounding box center [368, 317] width 252 height 21
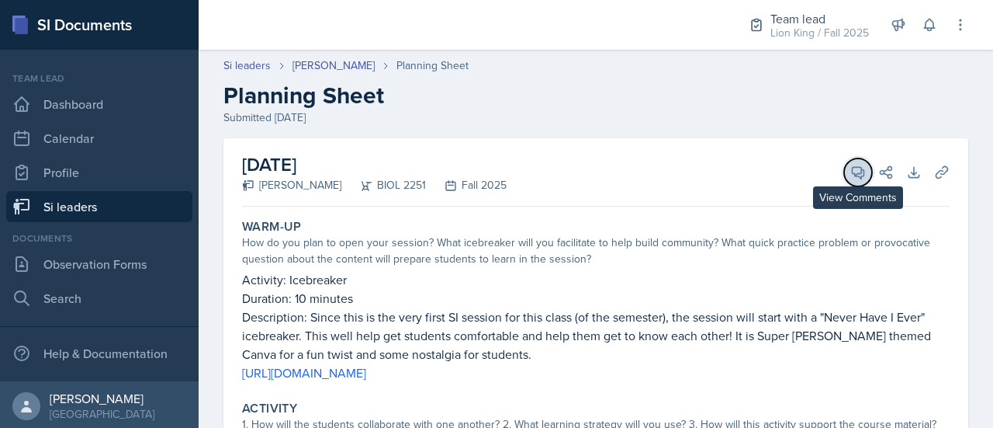
click at [846, 161] on button "View Comments" at bounding box center [858, 172] width 28 height 28
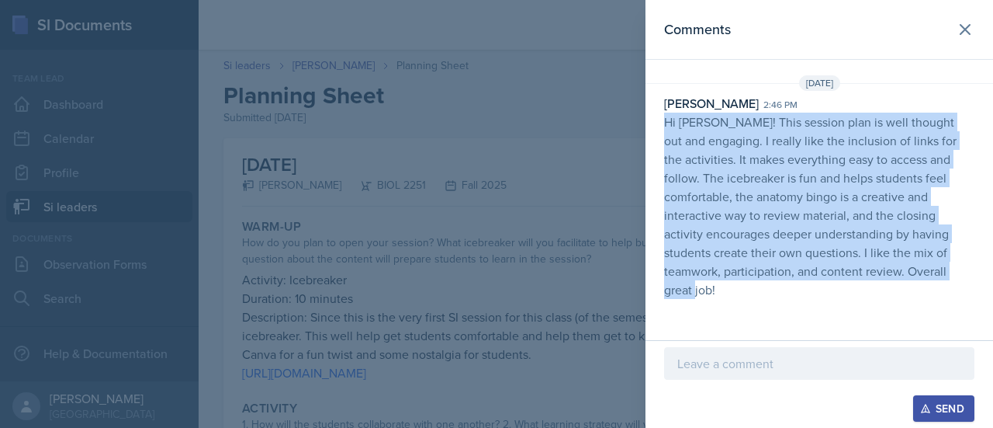
drag, startPoint x: 660, startPoint y: 122, endPoint x: 741, endPoint y: 299, distance: 194.8
click at [741, 299] on div "[DATE] [PERSON_NAME] 2:46 pm Hi [PERSON_NAME]! This session plan is well though…" at bounding box center [820, 190] width 348 height 230
copy p "Hi [PERSON_NAME]! This session plan is well thought out and engaging. I really …"
click at [967, 25] on icon at bounding box center [965, 29] width 19 height 19
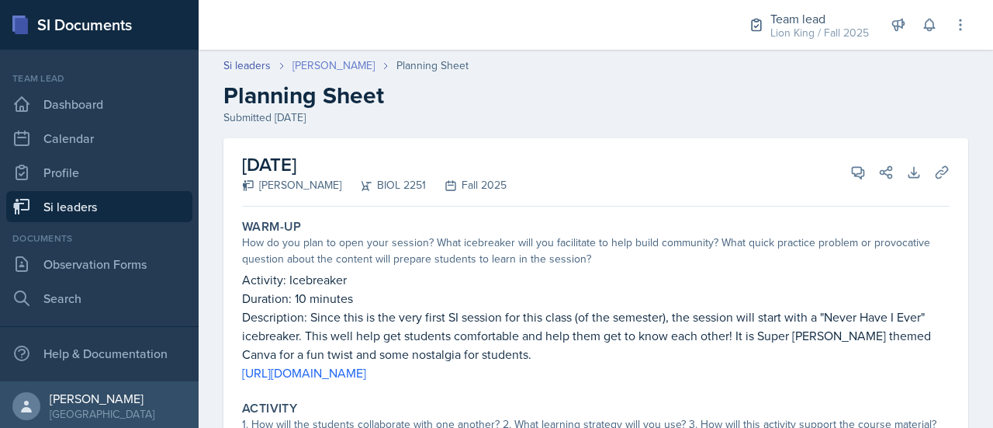
click at [342, 63] on link "[PERSON_NAME]" at bounding box center [334, 65] width 82 height 16
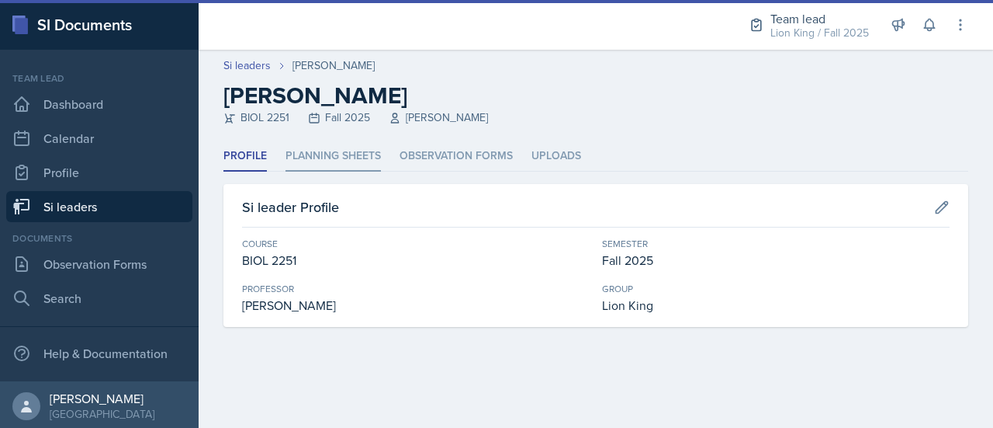
click at [345, 164] on li "Planning Sheets" at bounding box center [333, 156] width 95 height 30
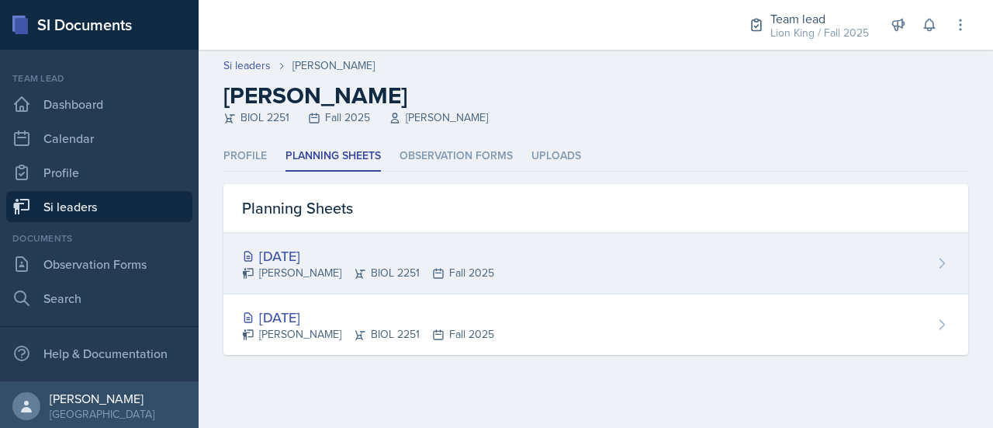
click at [351, 258] on div "[DATE]" at bounding box center [368, 255] width 252 height 21
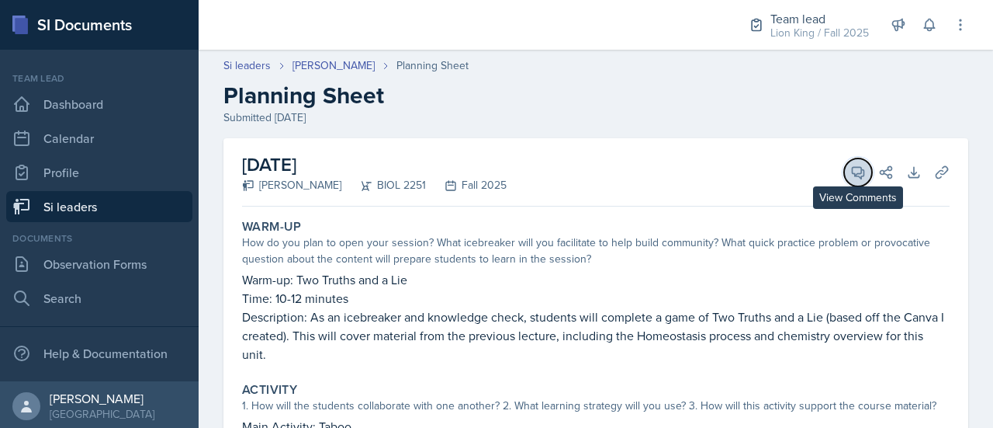
click at [851, 178] on icon at bounding box center [859, 173] width 16 height 16
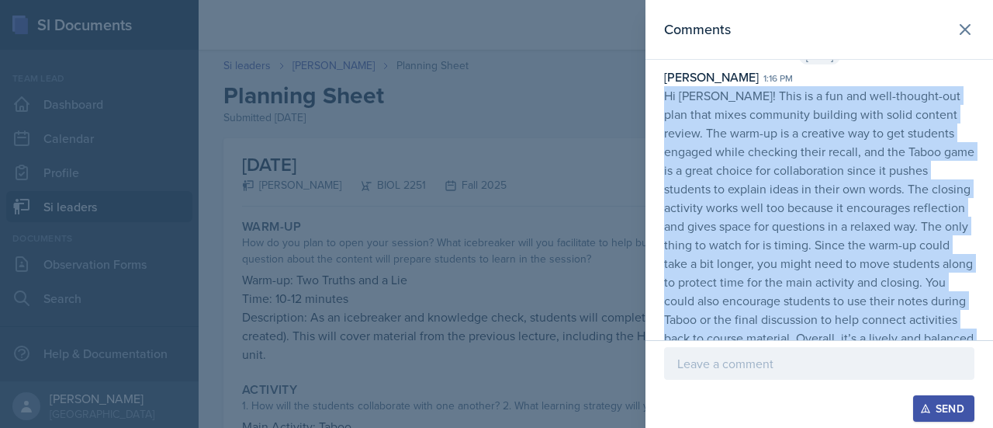
scroll to position [75, 0]
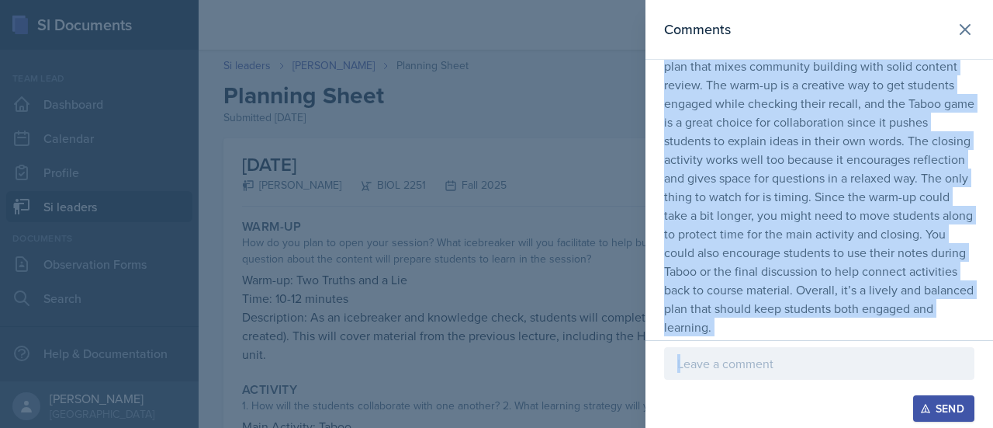
drag, startPoint x: 659, startPoint y: 117, endPoint x: 938, endPoint y: 342, distance: 358.2
click at [938, 342] on div "Comments [DATE] [PERSON_NAME] 1:16 pm Hi [PERSON_NAME]! This is a fun and well-…" at bounding box center [820, 214] width 348 height 428
click at [956, 27] on icon at bounding box center [965, 29] width 19 height 19
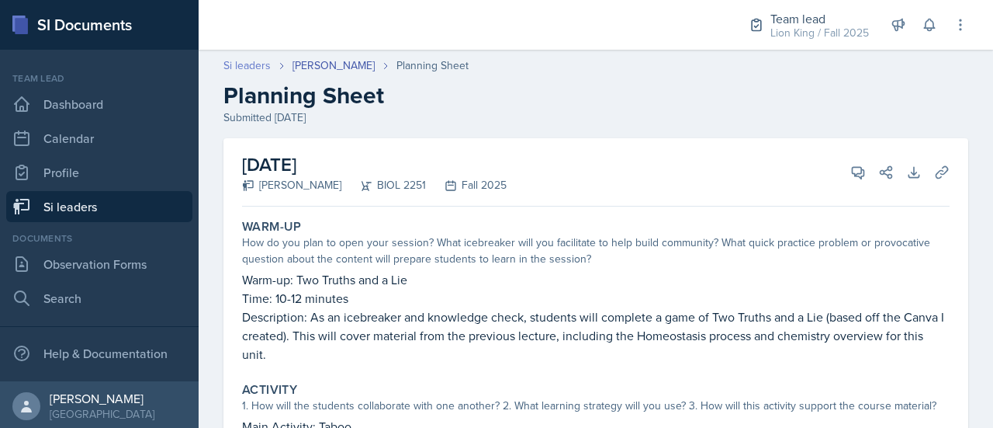
click at [242, 66] on link "Si leaders" at bounding box center [247, 65] width 47 height 16
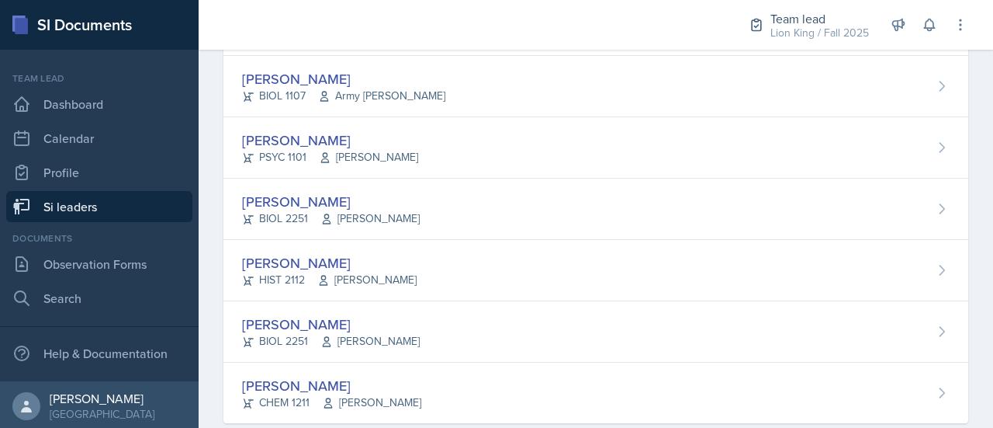
scroll to position [1252, 0]
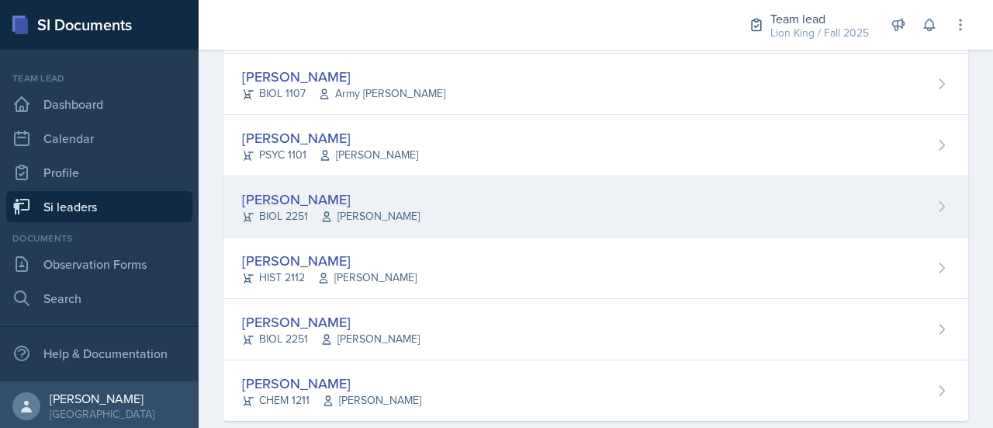
click at [900, 204] on div "[PERSON_NAME] BIOL 2251 Muna Elhassey" at bounding box center [596, 206] width 745 height 61
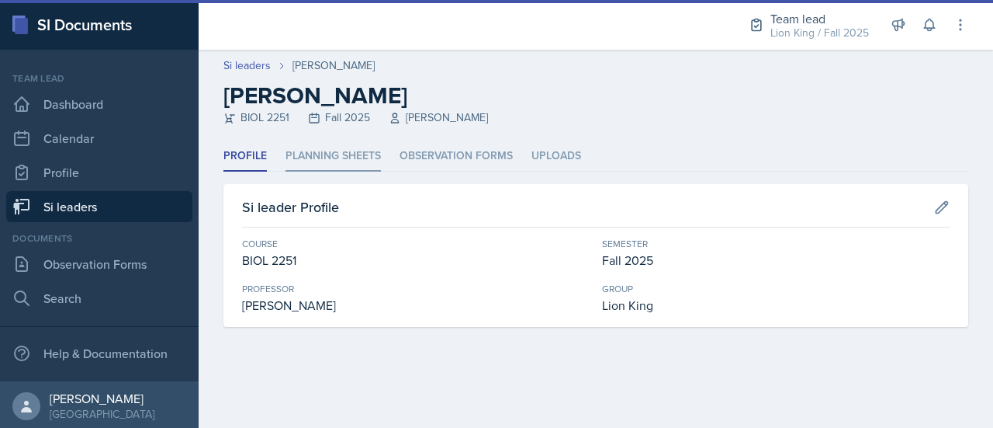
click at [367, 162] on li "Planning Sheets" at bounding box center [333, 156] width 95 height 30
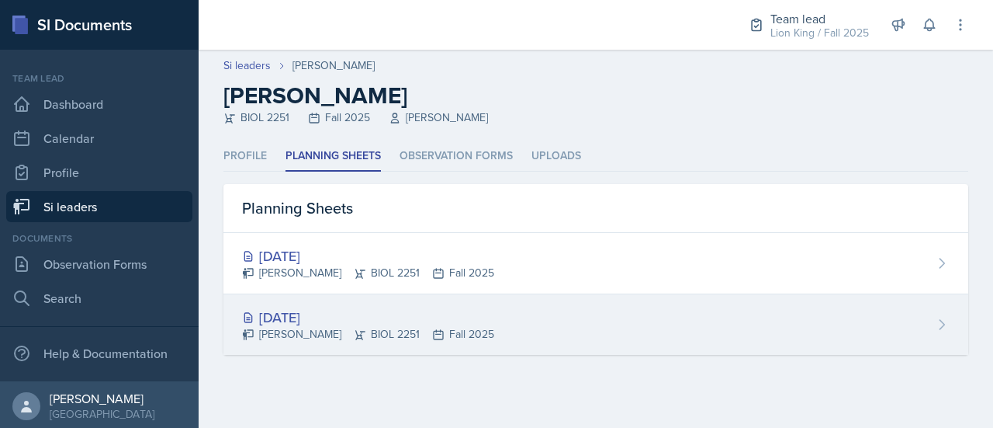
click at [601, 321] on div "[DATE] [PERSON_NAME] BIOL 2251 Fall 2025" at bounding box center [596, 324] width 745 height 61
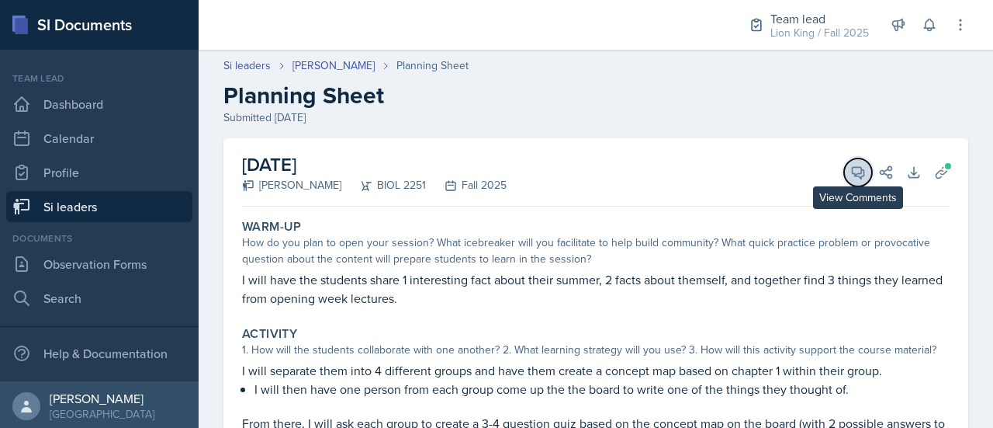
click at [853, 172] on icon at bounding box center [859, 173] width 12 height 12
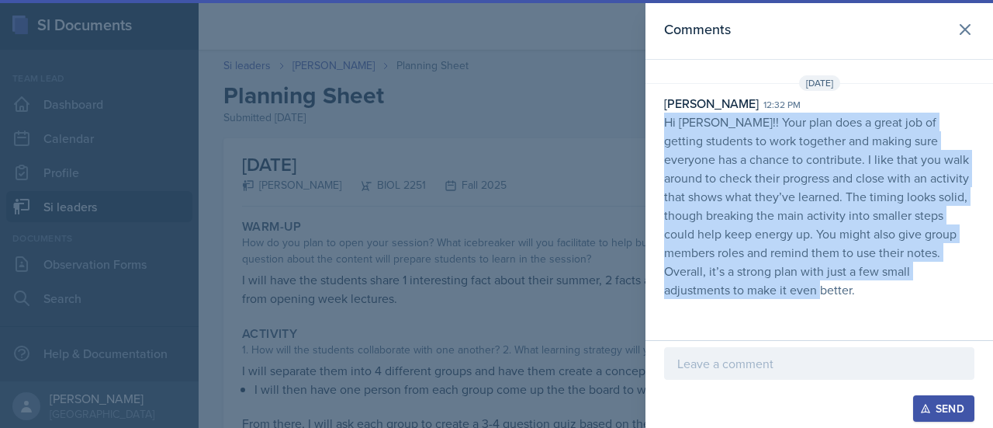
drag, startPoint x: 664, startPoint y: 125, endPoint x: 993, endPoint y: 271, distance: 359.3
click at [993, 271] on div "[PERSON_NAME] 12:32 pm Hi [PERSON_NAME]!! Your plan does a great job of getting…" at bounding box center [820, 196] width 348 height 205
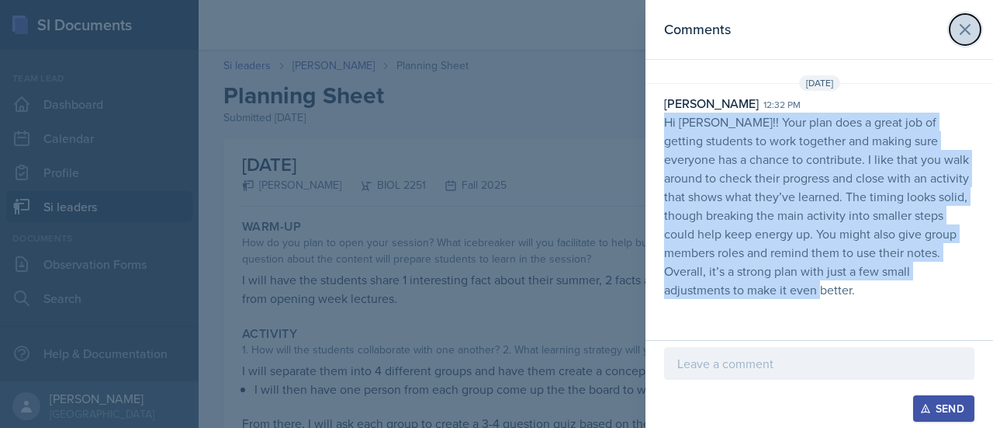
click at [969, 32] on icon at bounding box center [965, 29] width 19 height 19
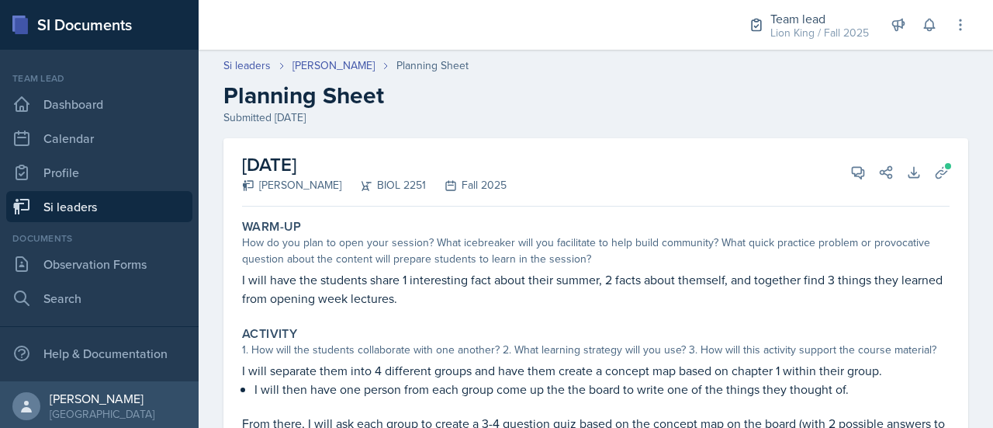
click at [300, 57] on header "Si leaders [PERSON_NAME] Planning Sheet Planning Sheet Submitted [DATE]" at bounding box center [596, 91] width 795 height 99
click at [303, 62] on link "[PERSON_NAME]" at bounding box center [334, 65] width 82 height 16
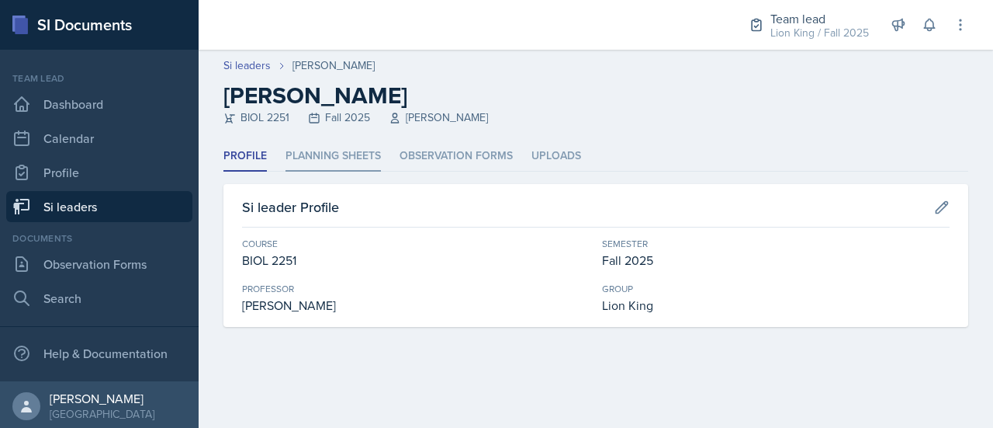
click at [335, 156] on li "Planning Sheets" at bounding box center [333, 156] width 95 height 30
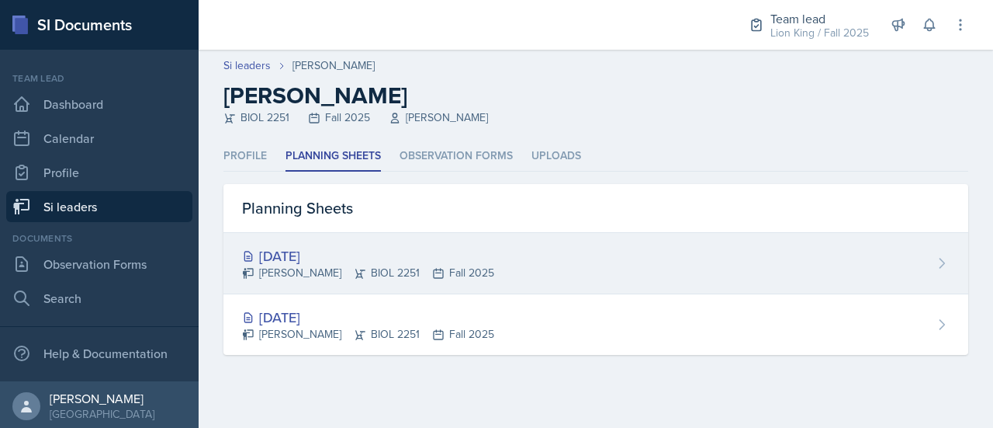
click at [418, 255] on div "[DATE]" at bounding box center [368, 255] width 252 height 21
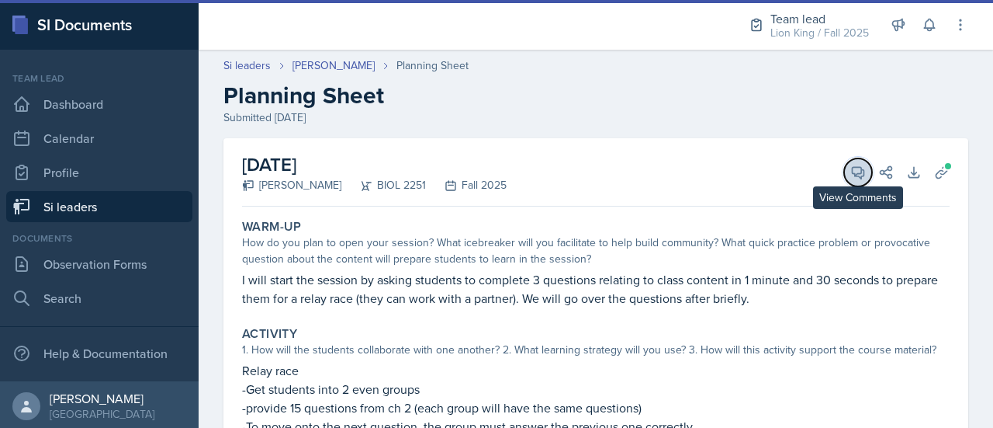
click at [853, 174] on icon at bounding box center [859, 173] width 12 height 12
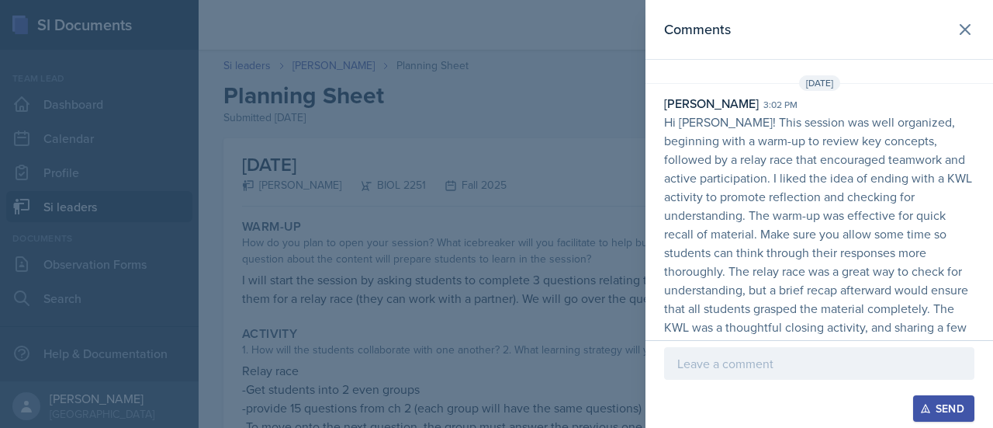
scroll to position [37, 0]
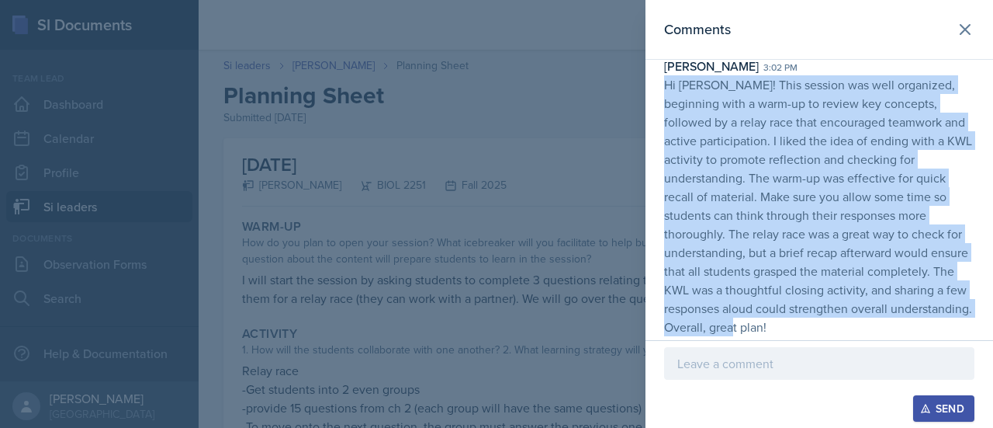
drag, startPoint x: 666, startPoint y: 84, endPoint x: 907, endPoint y: 332, distance: 346.3
click at [907, 332] on p "Hi [PERSON_NAME]! This session was well organized, beginning with a warm-up to …" at bounding box center [819, 205] width 310 height 261
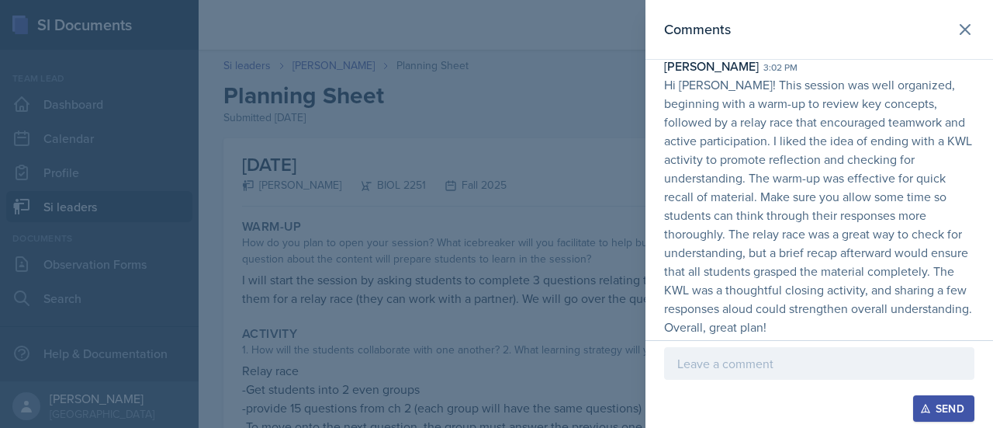
click at [962, 13] on header "Comments" at bounding box center [820, 30] width 348 height 60
click at [956, 23] on icon at bounding box center [965, 29] width 19 height 19
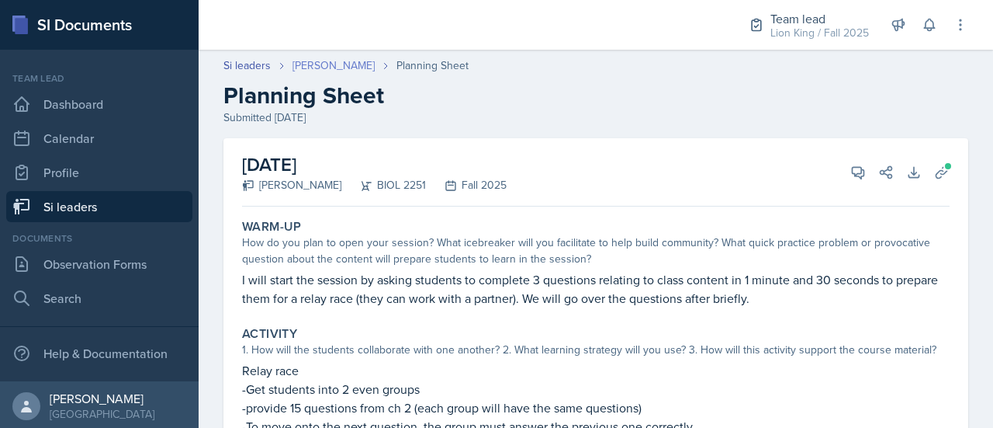
click at [310, 64] on link "[PERSON_NAME]" at bounding box center [334, 65] width 82 height 16
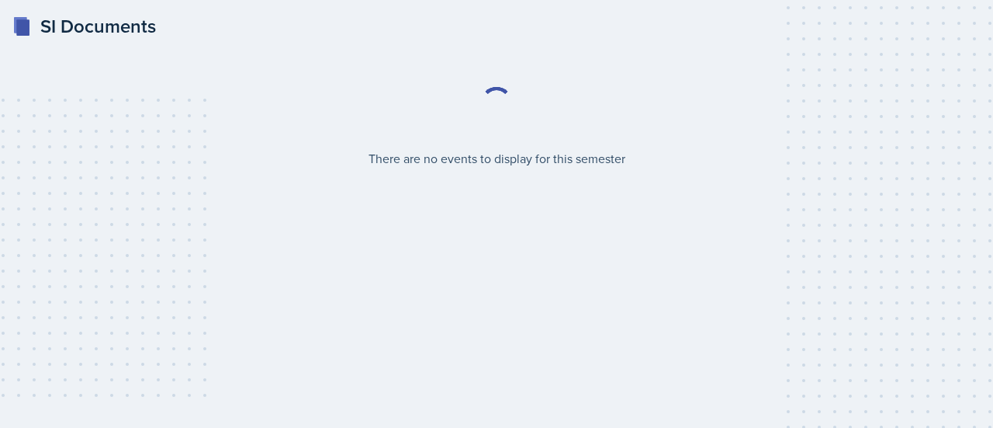
select select "2bed604d-1099-4043-b1bc-2365e8740244"
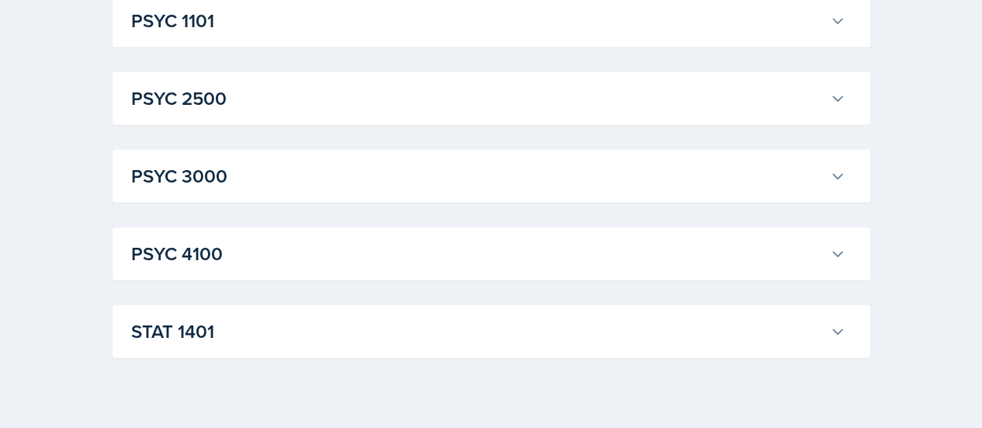
scroll to position [2269, 0]
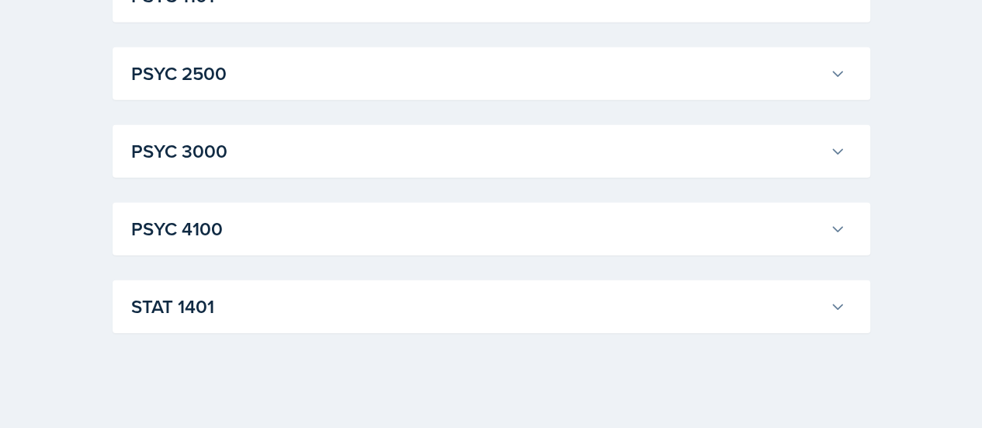
click at [830, 311] on icon at bounding box center [838, 307] width 16 height 16
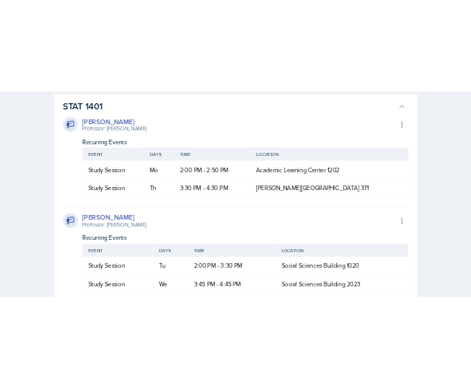
scroll to position [2532, 0]
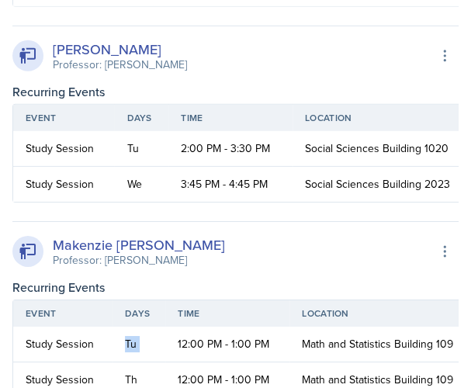
drag, startPoint x: 116, startPoint y: 328, endPoint x: 167, endPoint y: 331, distance: 50.5
click at [167, 331] on tr "Study Session Tu 12:00 PM - 1:00 PM Math and Statistics Building 109" at bounding box center [245, 345] width 464 height 36
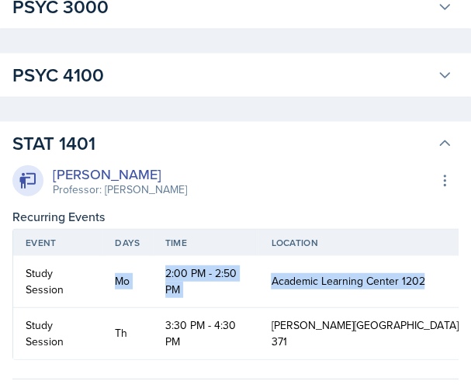
scroll to position [0, 19]
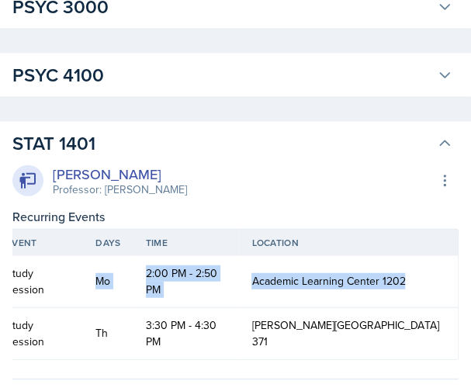
drag, startPoint x: 118, startPoint y: 264, endPoint x: 432, endPoint y: 267, distance: 313.6
click at [432, 267] on tr "Study Session Mo 2:00 PM - 2:50 PM Academic Learning Center 1202" at bounding box center [226, 282] width 464 height 52
copy tr "Mo 2:00 PM - 2:50 PM Academic Learning Center 1202"
click at [349, 135] on h3 "STAT 1401" at bounding box center [221, 144] width 418 height 28
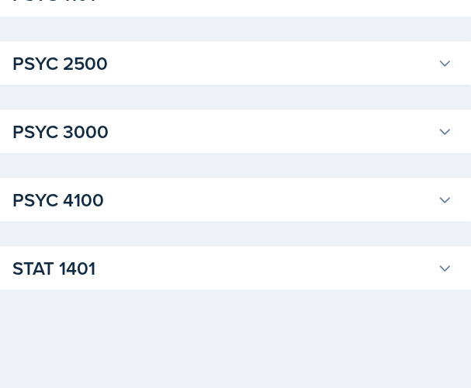
click at [410, 265] on h3 "STAT 1401" at bounding box center [221, 268] width 418 height 28
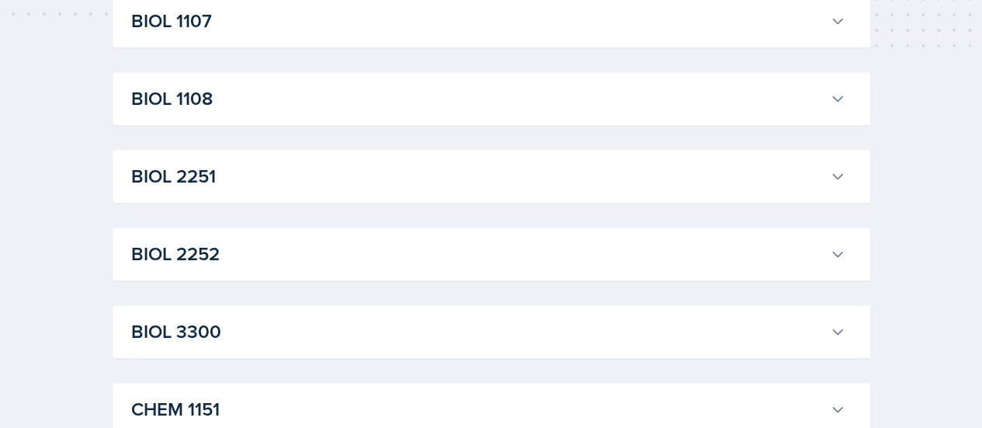
scroll to position [363, 0]
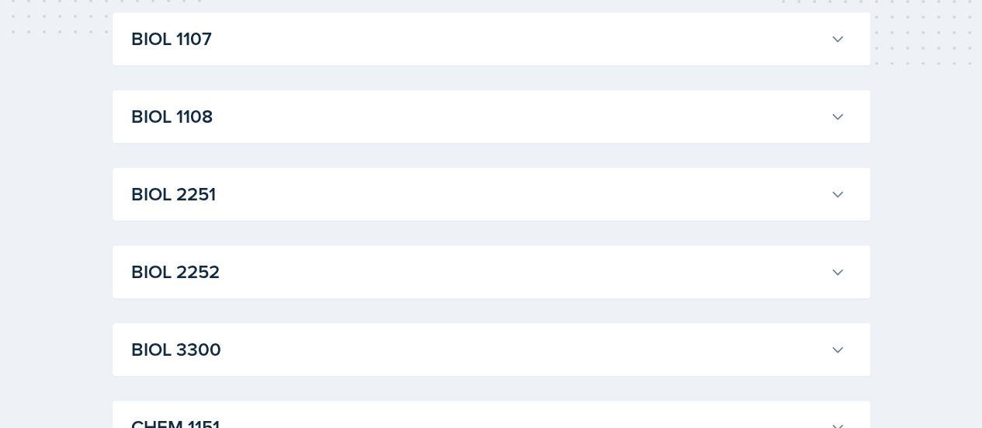
click at [833, 264] on icon at bounding box center [838, 272] width 16 height 16
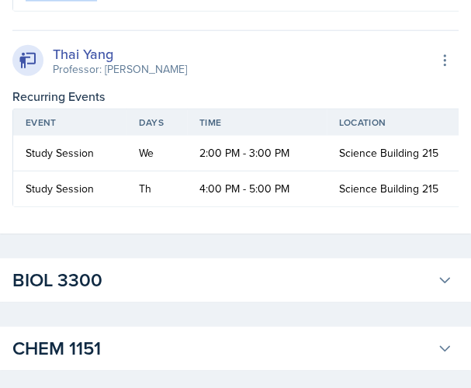
scroll to position [0, 19]
drag, startPoint x: 124, startPoint y: 99, endPoint x: 466, endPoint y: 125, distance: 342.5
copy table "Event Days Time Location Study Session"
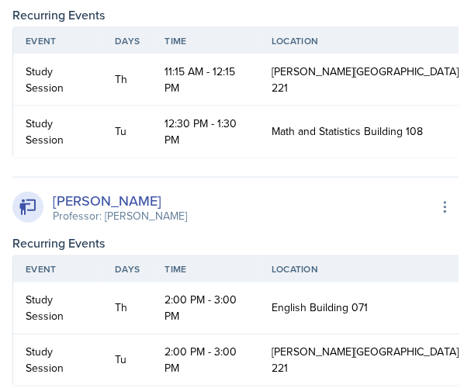
scroll to position [3558, 0]
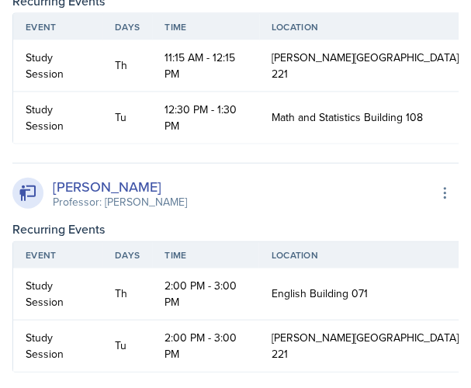
click at [175, 144] on td "12:30 PM - 1:30 PM" at bounding box center [205, 117] width 106 height 51
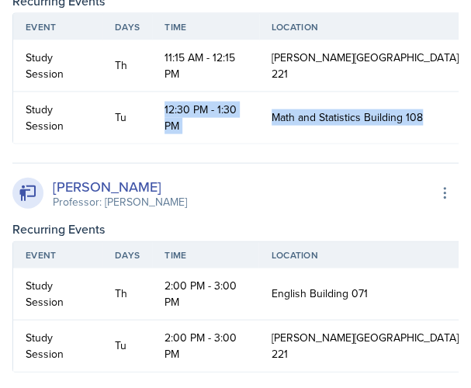
scroll to position [0, 19]
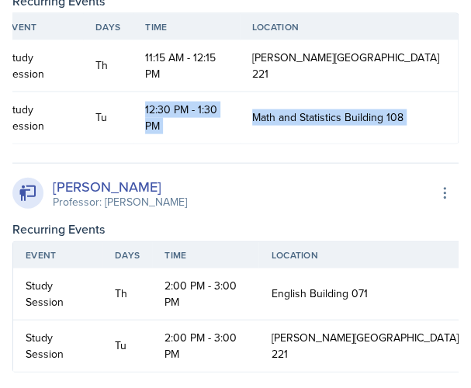
drag, startPoint x: 175, startPoint y: 220, endPoint x: 475, endPoint y: 220, distance: 299.6
copy div "12:30 PM - 1:30 PM Math and Statistics Building 108"
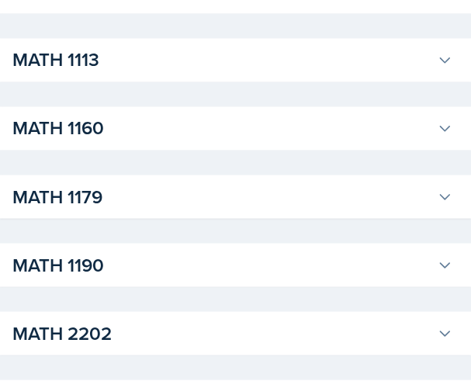
scroll to position [1898, 0]
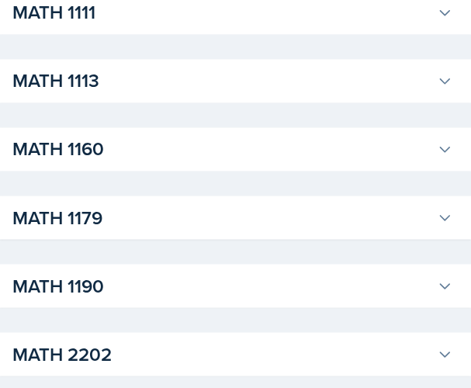
click at [436, 29] on button "MATH 1111" at bounding box center [232, 12] width 446 height 34
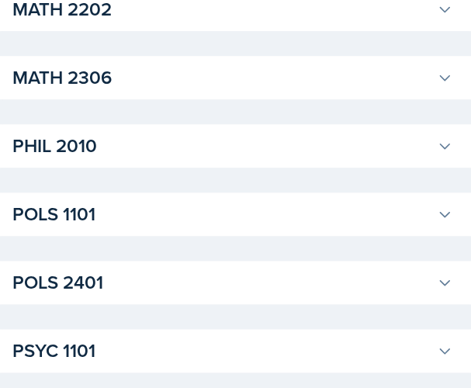
scroll to position [4463, 0]
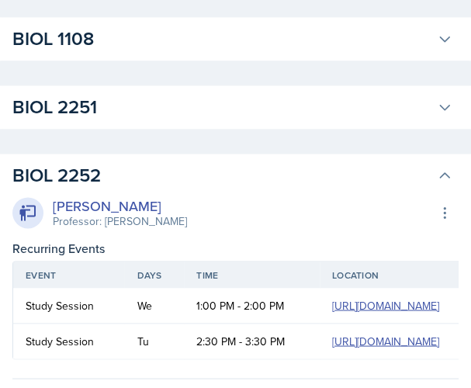
scroll to position [452, 0]
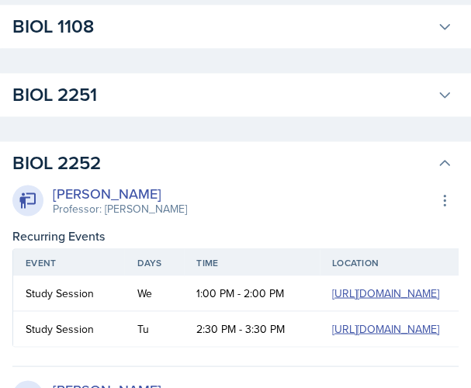
click at [437, 88] on icon at bounding box center [445, 95] width 16 height 16
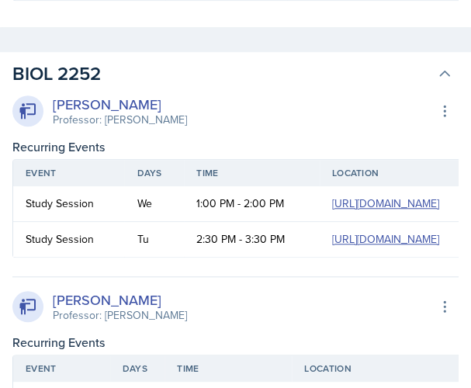
scroll to position [1630, 0]
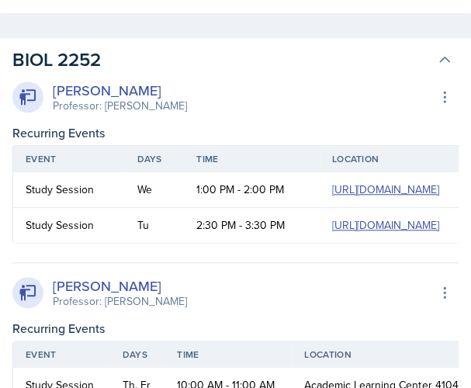
drag, startPoint x: 122, startPoint y: 135, endPoint x: 454, endPoint y: 137, distance: 332.2
copy tr "Tu 1:00 PM - 1:50 PM Academic Learning Center 3104"
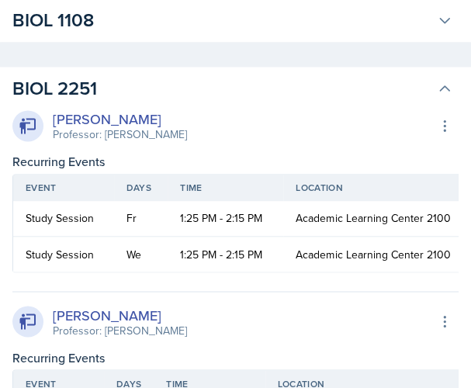
scroll to position [461, 0]
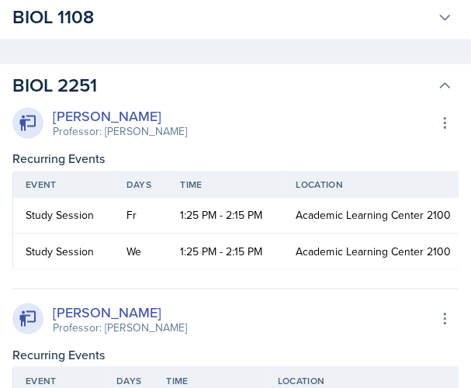
click at [121, 354] on div "Rhema Arnold Professor: Amanda Crider Export to Google Calendar Recurring Event…" at bounding box center [235, 393] width 446 height 210
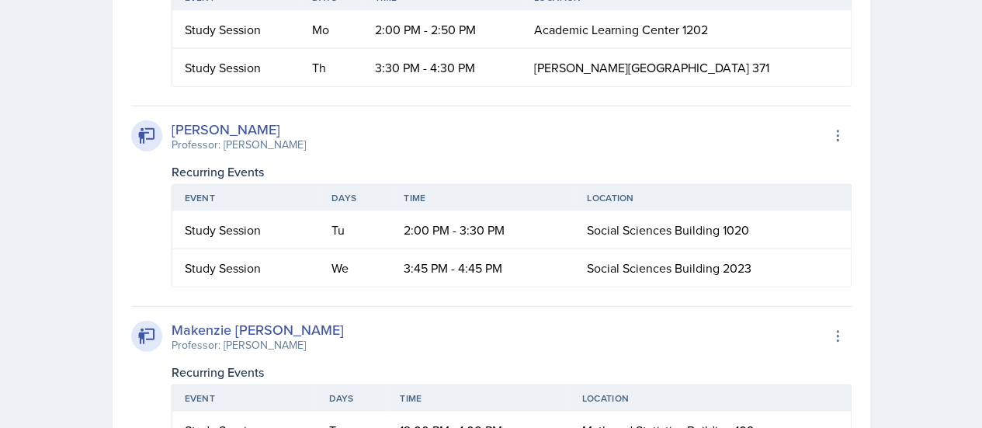
scroll to position [7719, 0]
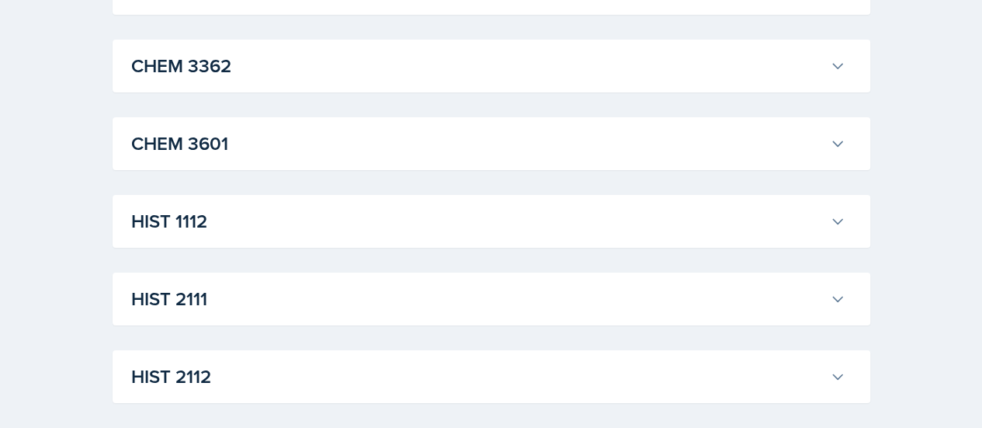
scroll to position [2647, 0]
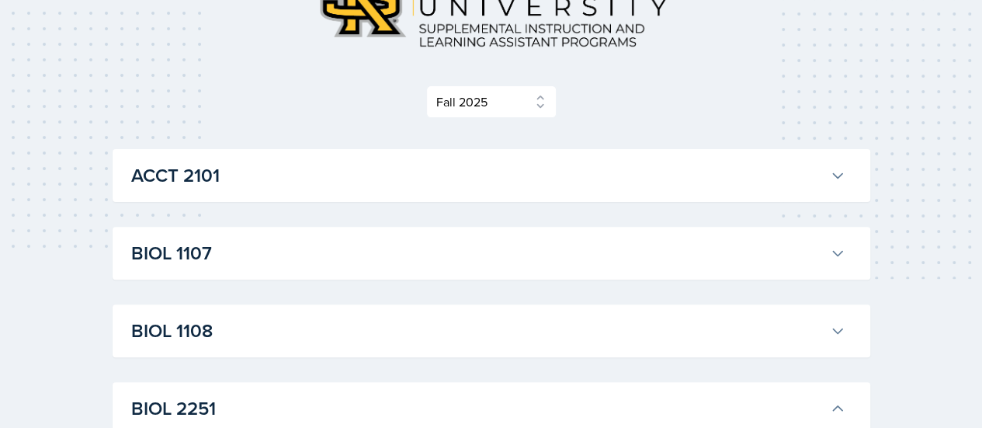
scroll to position [133, 0]
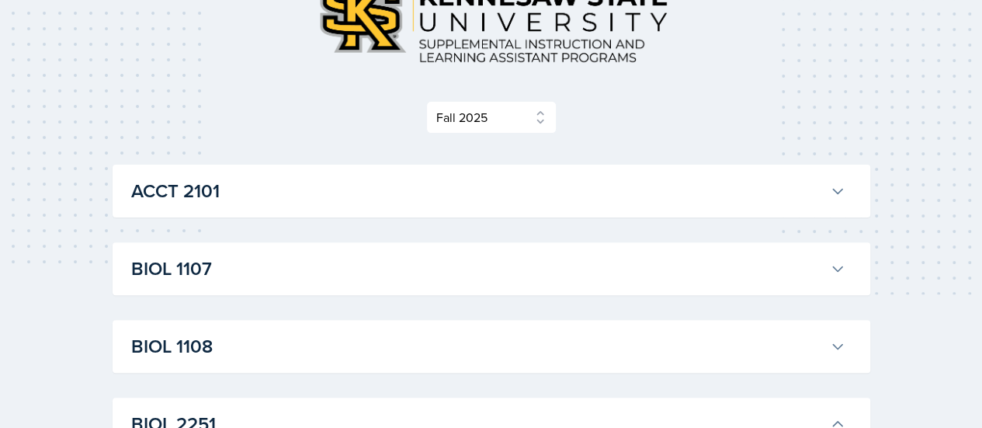
click at [834, 266] on icon at bounding box center [838, 269] width 16 height 16
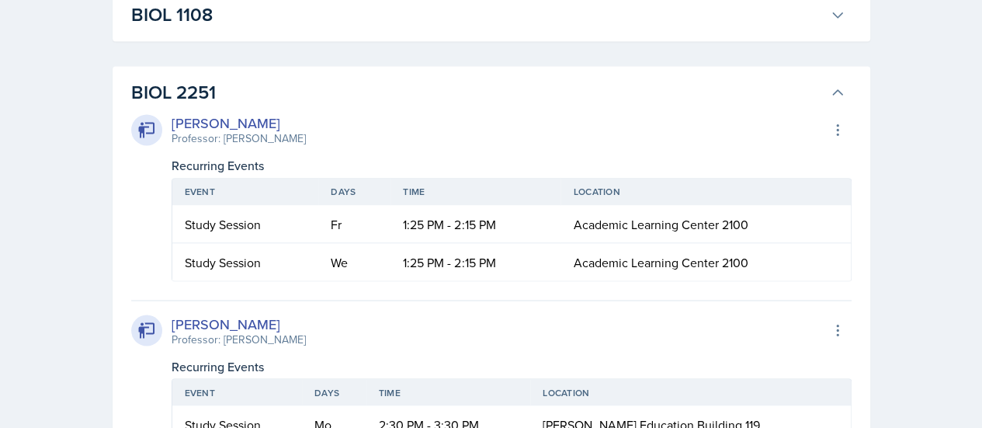
scroll to position [1275, 0]
